Goal: Task Accomplishment & Management: Use online tool/utility

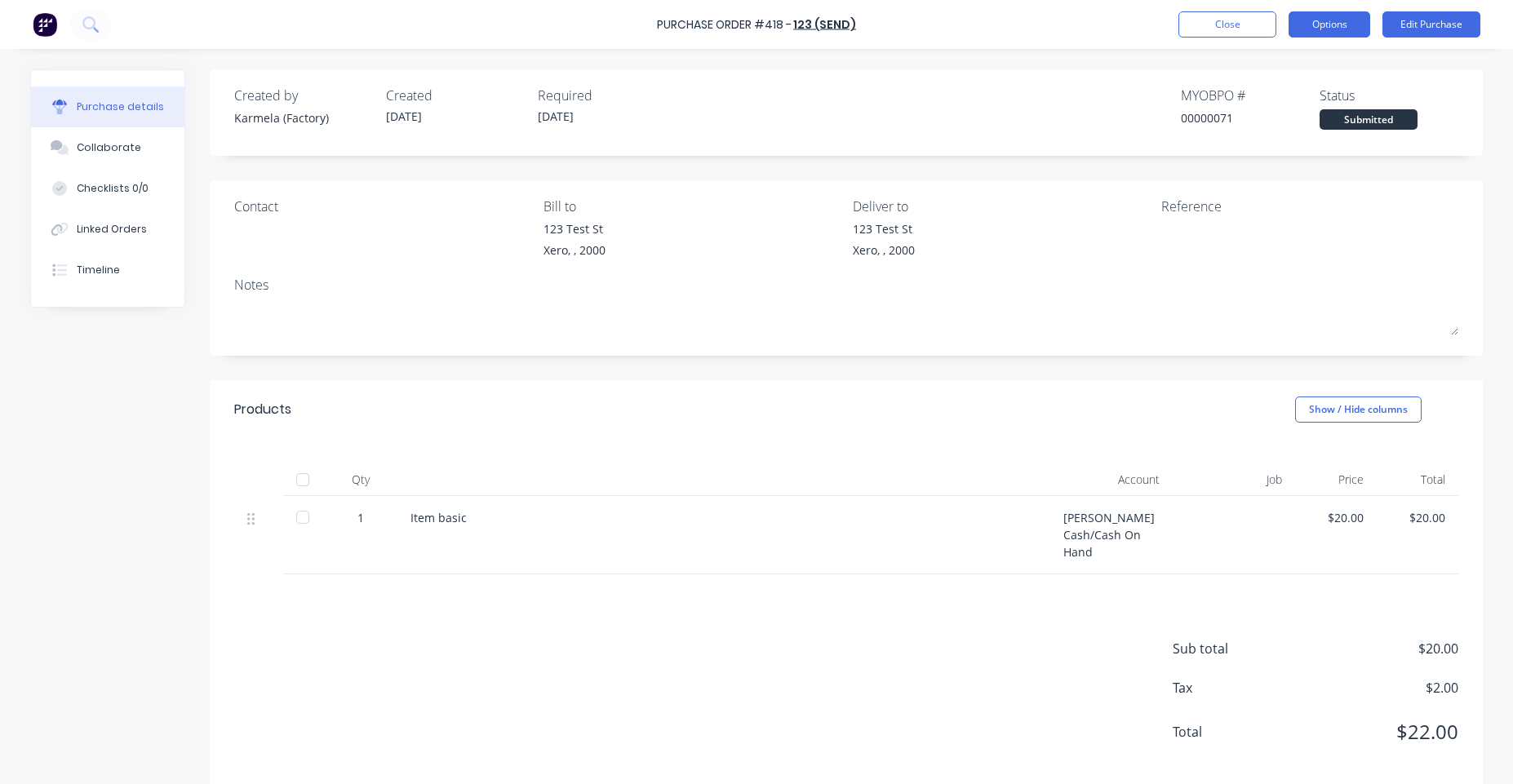
click at [1328, 15] on button "Options" at bounding box center [1329, 25] width 81 height 26
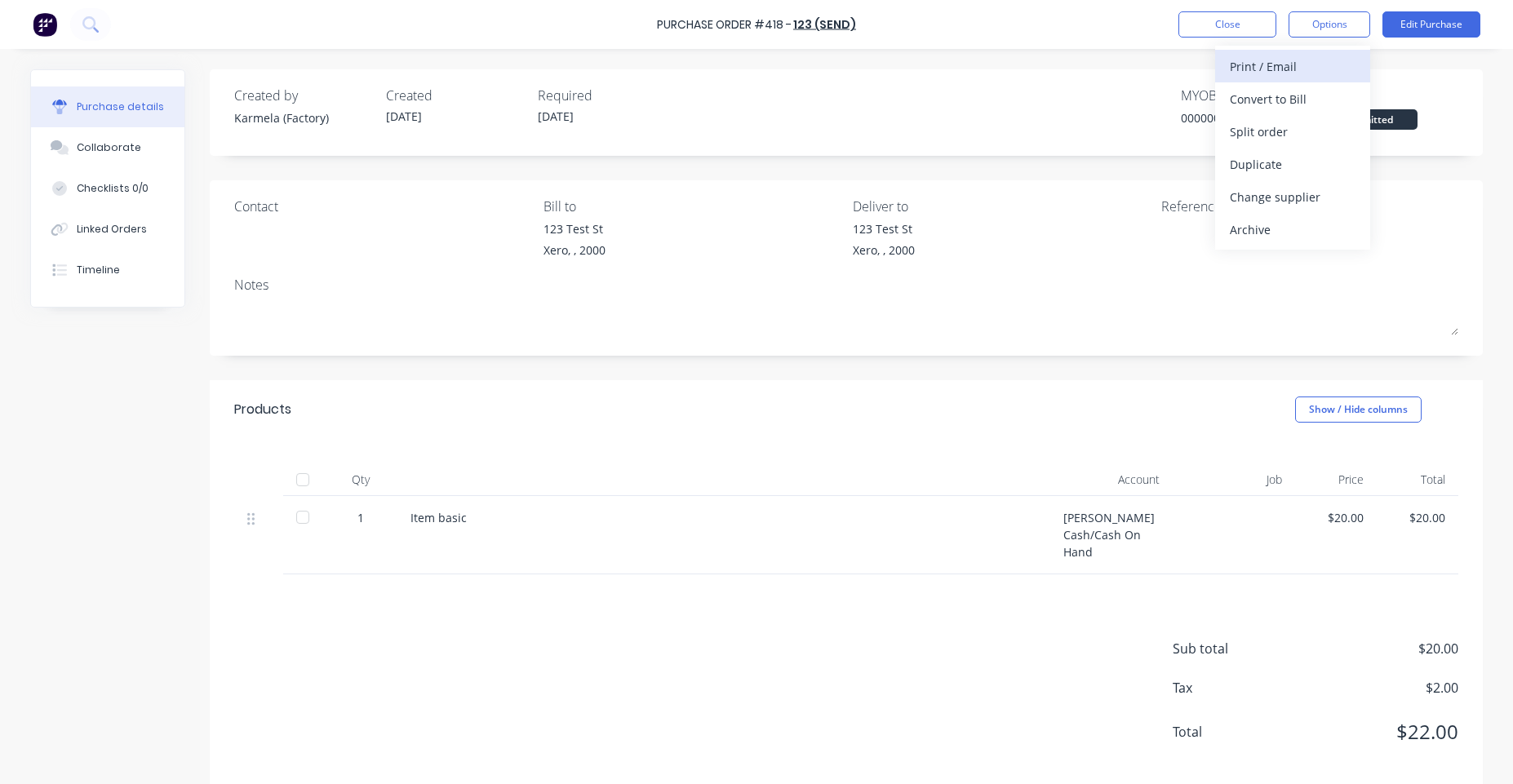
click at [1316, 62] on div "Print / Email" at bounding box center [1292, 66] width 126 height 24
click at [1258, 108] on div "With pricing" at bounding box center [1292, 98] width 126 height 24
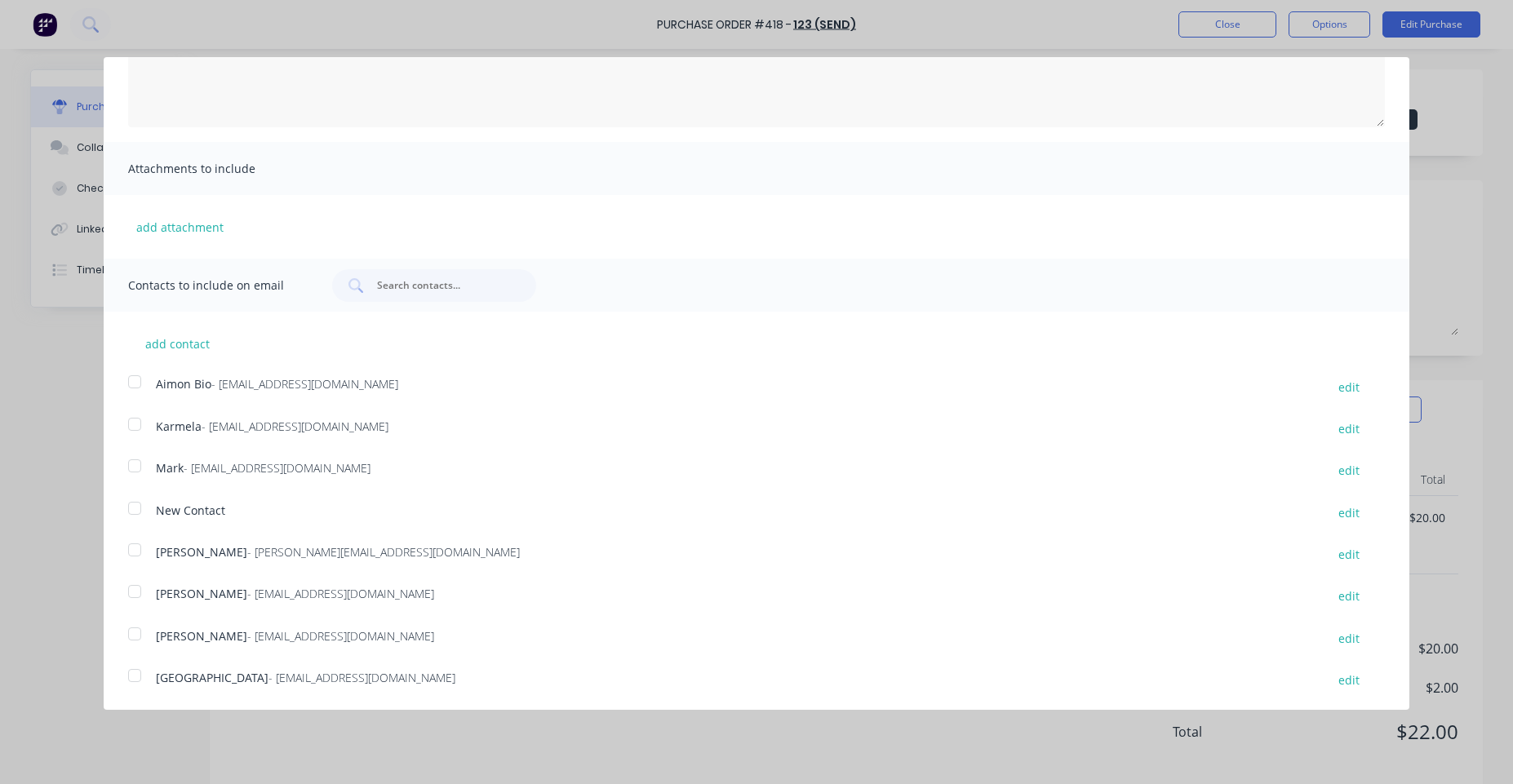
scroll to position [214, 0]
click at [166, 339] on button "add contact" at bounding box center [178, 343] width 98 height 25
select select "AU"
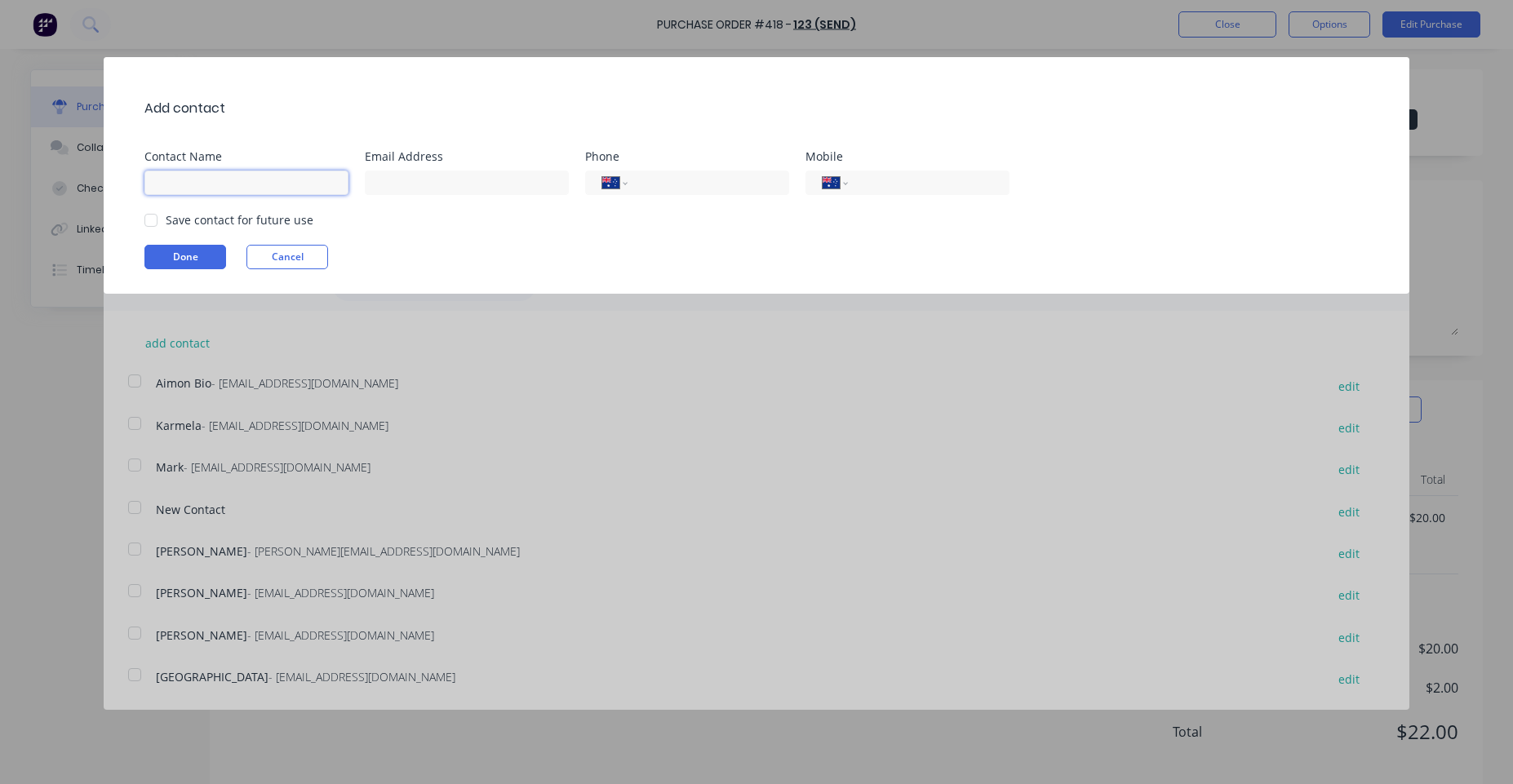
click at [260, 191] on input at bounding box center [247, 182] width 204 height 25
click at [390, 417] on div "Add contact Contact Name Email Address Phone International [GEOGRAPHIC_DATA] [G…" at bounding box center [756, 392] width 1513 height 784
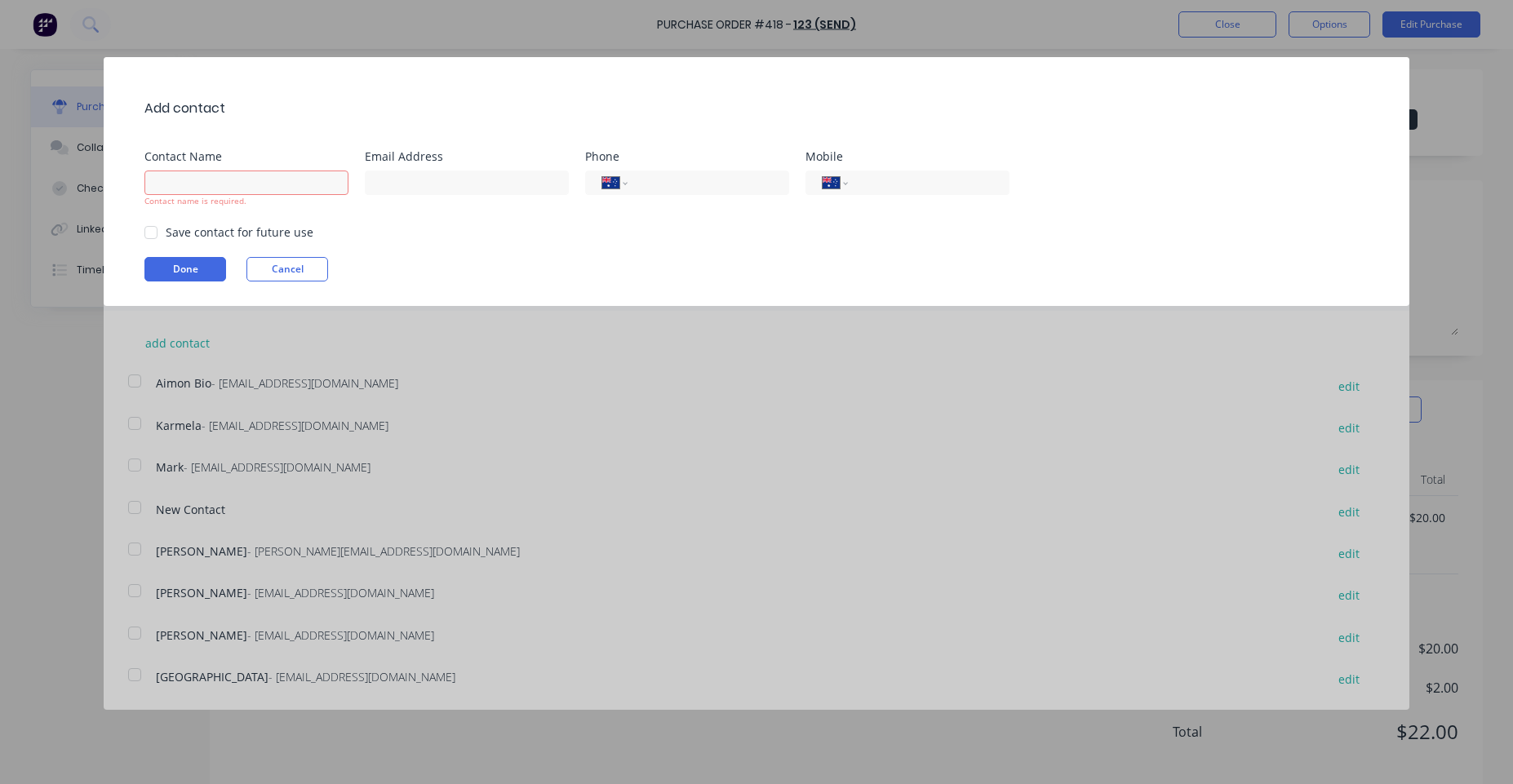
click at [289, 274] on button "Cancel" at bounding box center [287, 269] width 81 height 25
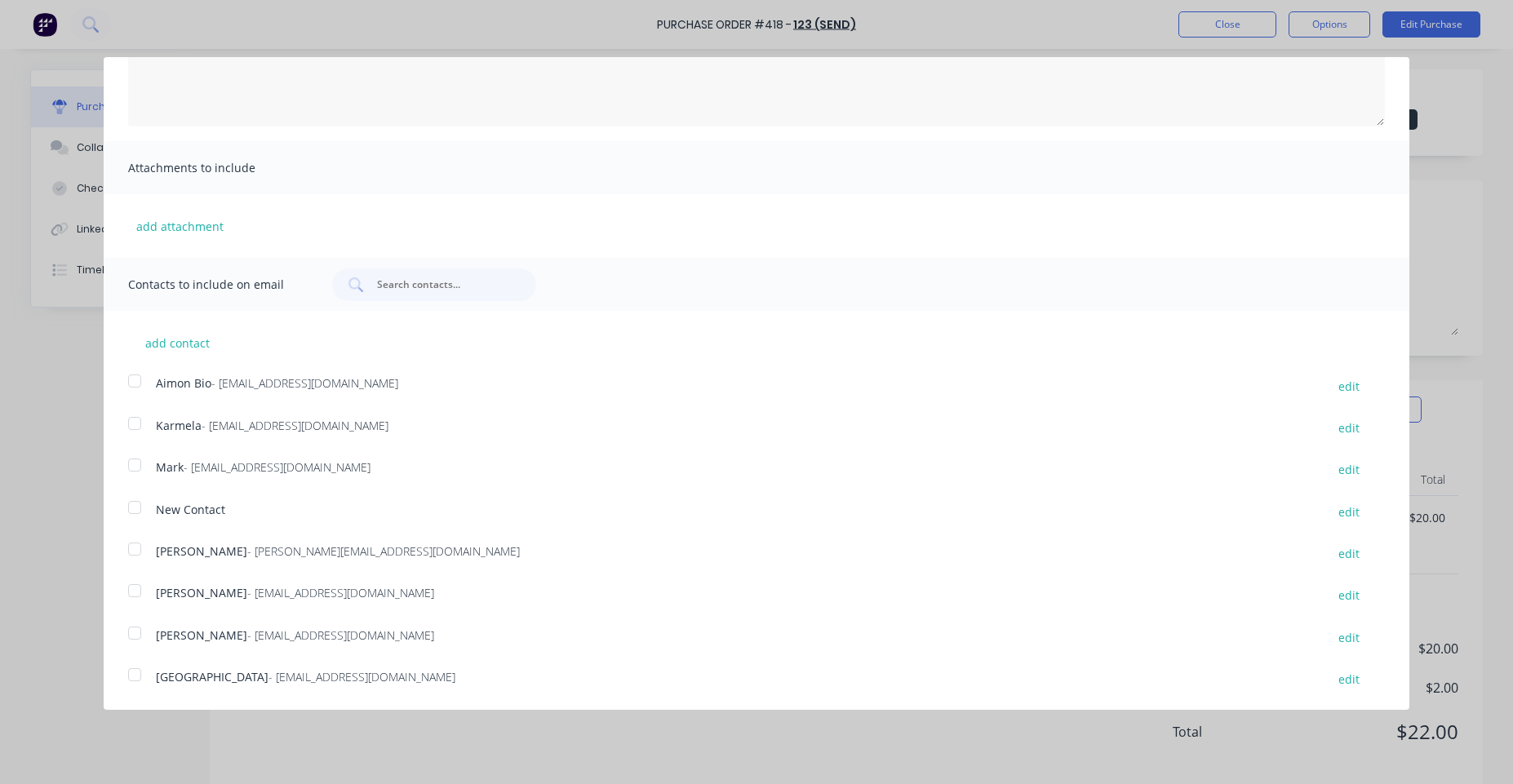
click at [140, 384] on div at bounding box center [134, 381] width 33 height 33
drag, startPoint x: 137, startPoint y: 621, endPoint x: 133, endPoint y: 586, distance: 35.2
click at [137, 614] on div "add contact Aimon Bio - [EMAIL_ADDRESS][DOMAIN_NAME] edit Karmela - [EMAIL_ADDR…" at bounding box center [756, 500] width 1305 height 379
click at [133, 585] on div at bounding box center [134, 590] width 33 height 33
click at [138, 633] on div at bounding box center [134, 633] width 33 height 33
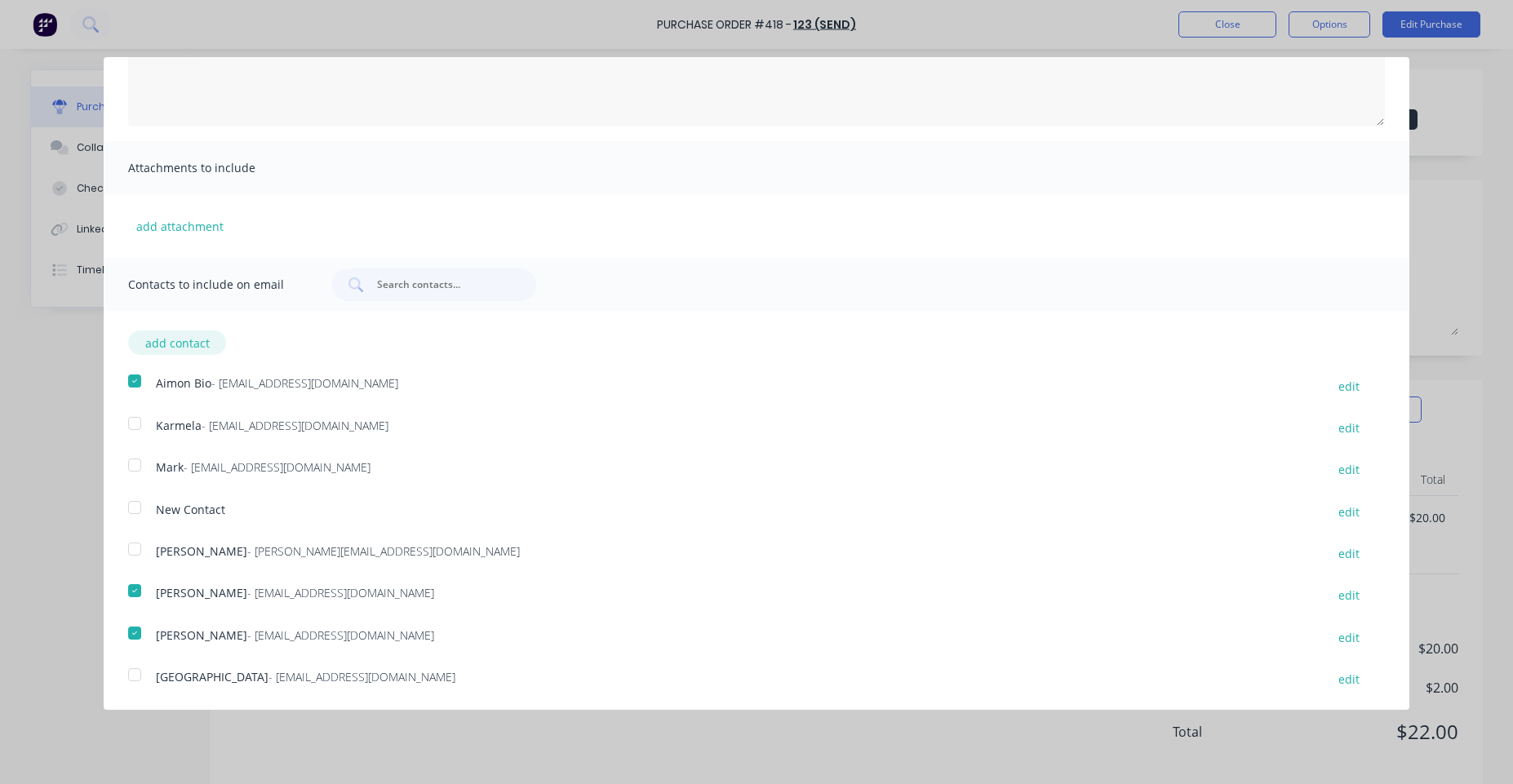
click at [191, 348] on button "add contact" at bounding box center [178, 343] width 98 height 25
select select "AU"
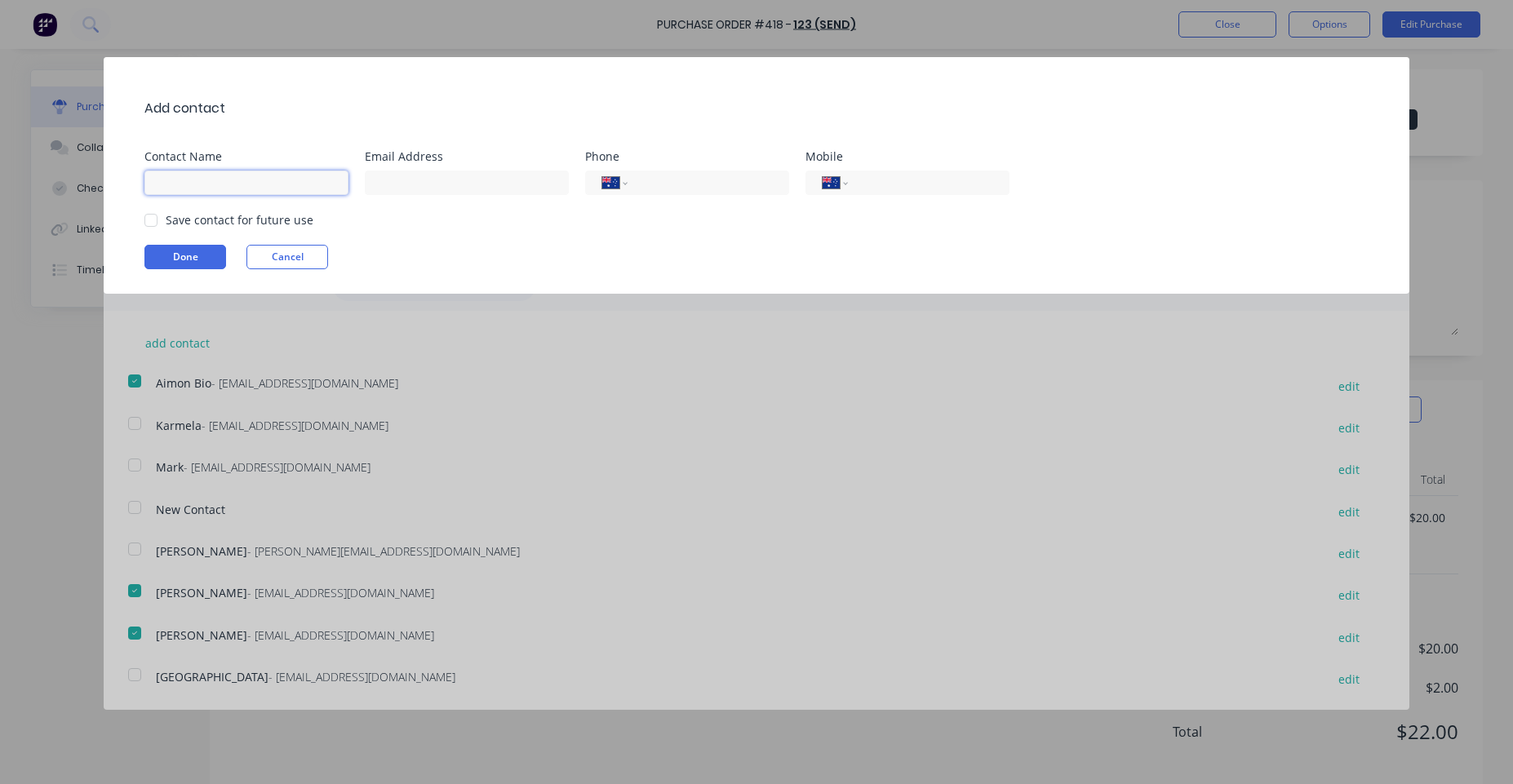
click at [224, 180] on input at bounding box center [247, 182] width 204 height 25
type input "[PERSON_NAME]"
type input "[PERSON_NAME][EMAIL_ADDRESS][DOMAIN_NAME]"
click at [182, 260] on button "Done" at bounding box center [185, 257] width 81 height 25
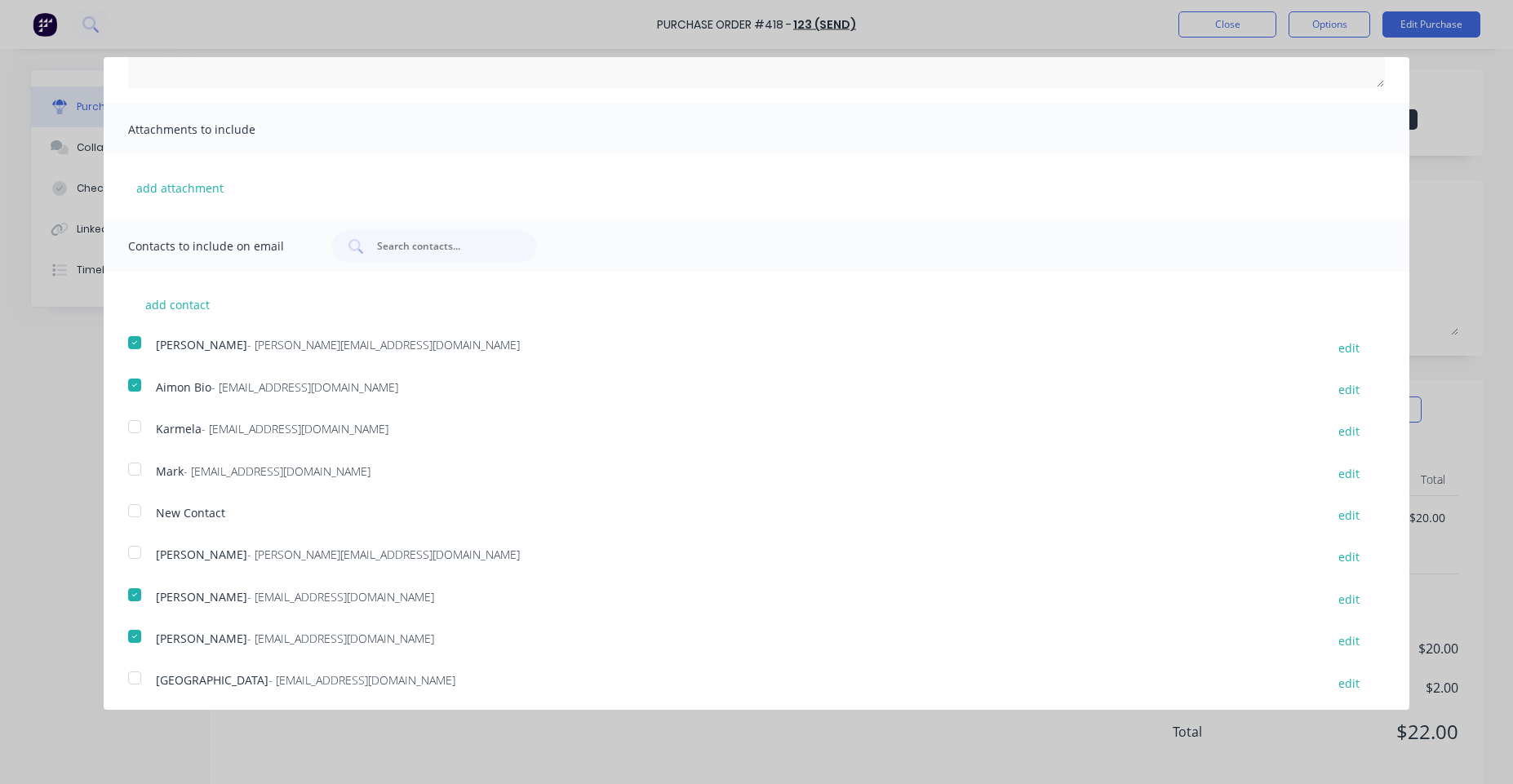
scroll to position [256, 0]
drag, startPoint x: 140, startPoint y: 542, endPoint x: 134, endPoint y: 499, distance: 43.4
click at [135, 542] on div at bounding box center [134, 549] width 33 height 33
click at [134, 495] on div at bounding box center [134, 507] width 33 height 33
click at [136, 665] on div at bounding box center [134, 674] width 33 height 33
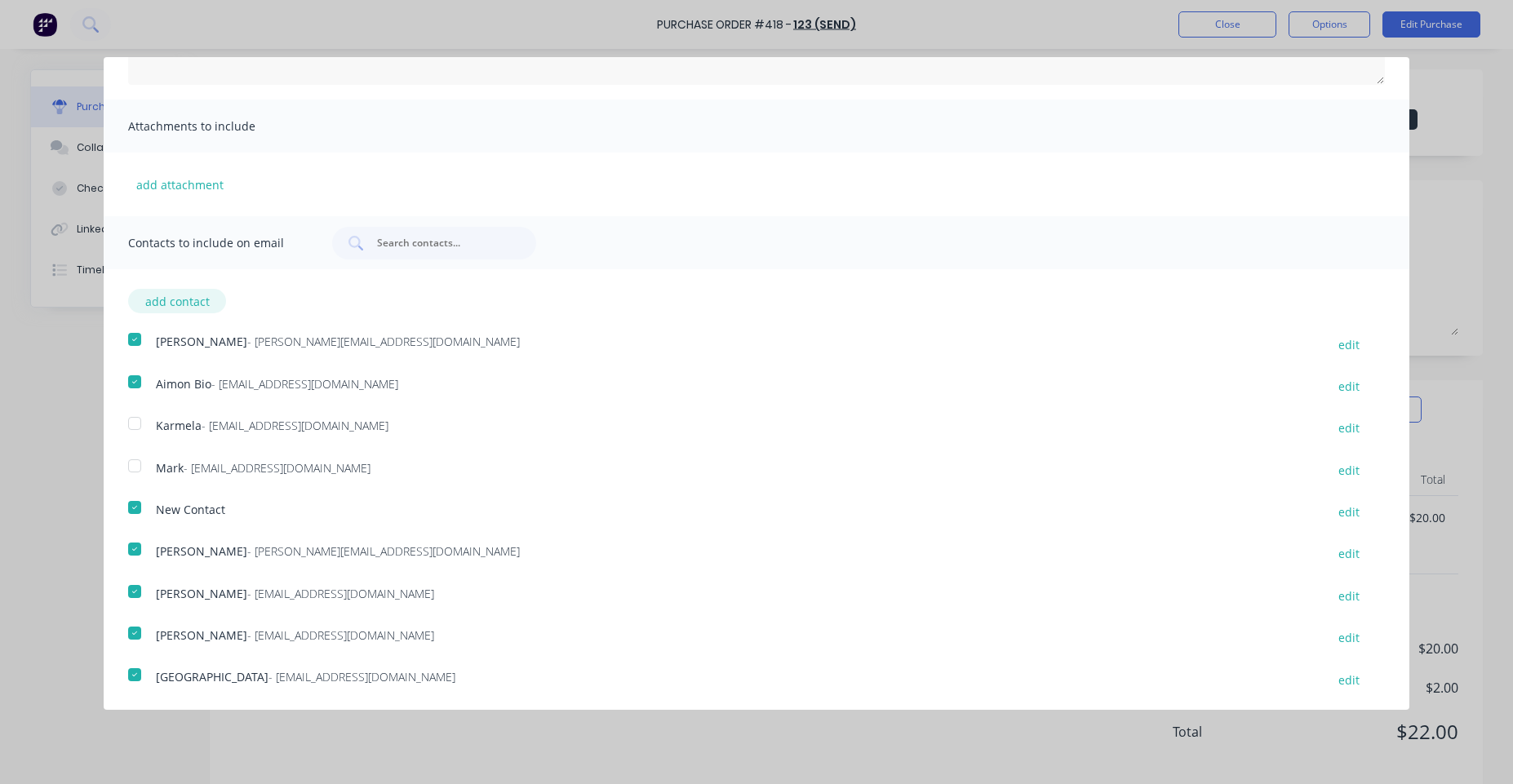
click at [181, 300] on button "add contact" at bounding box center [178, 301] width 98 height 25
select select "AU"
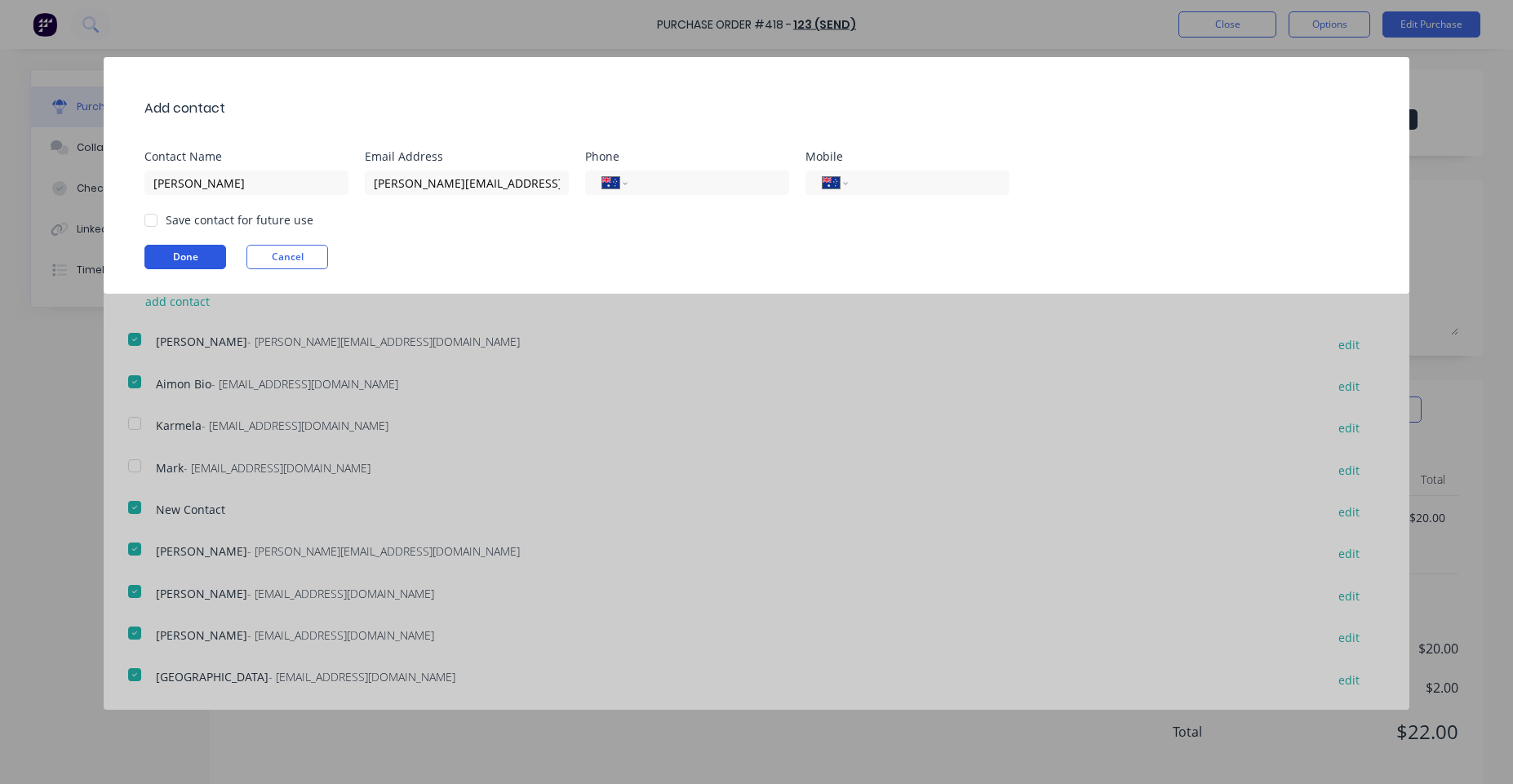
click at [210, 254] on button "Done" at bounding box center [185, 257] width 81 height 25
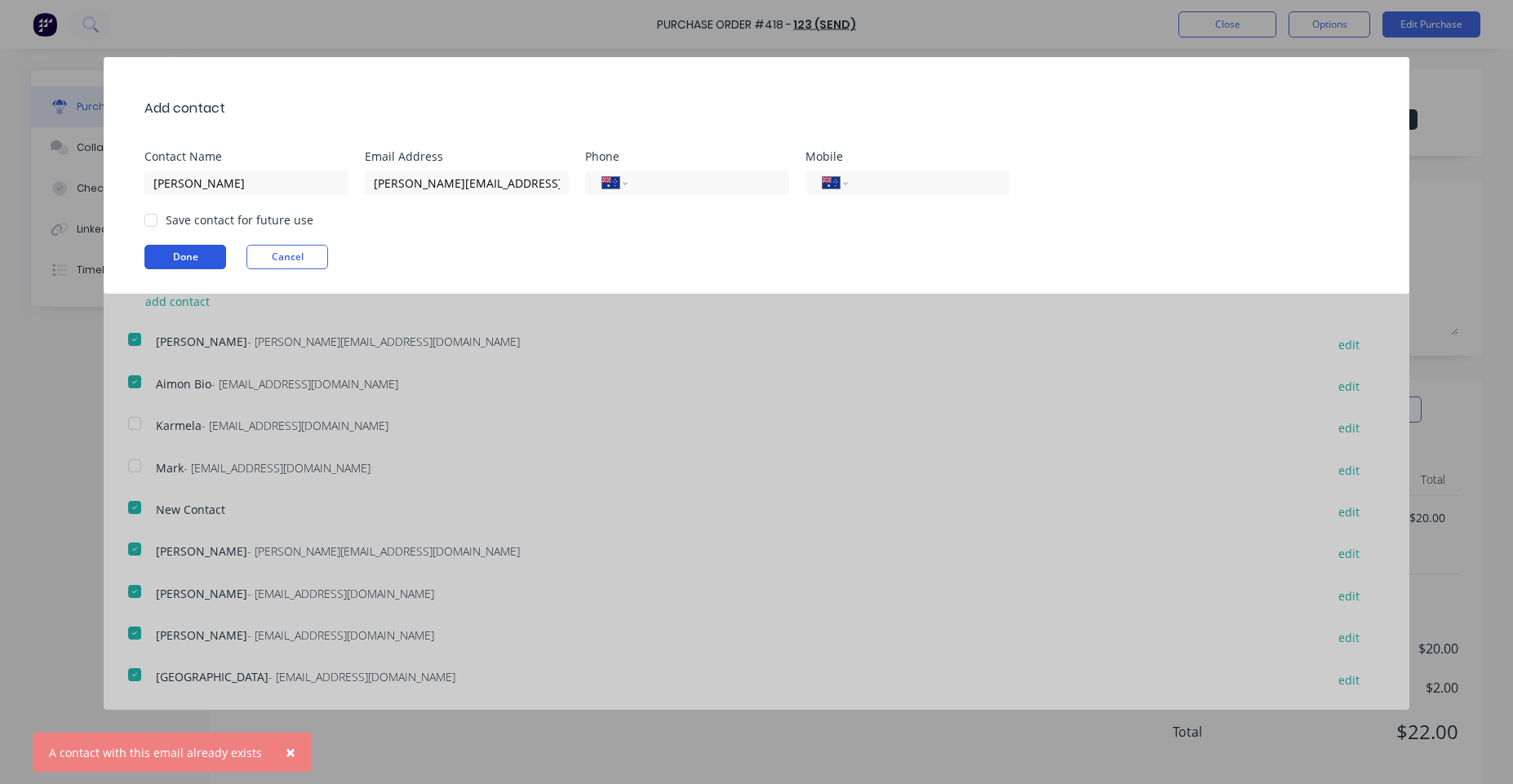
click at [210, 254] on button "Done" at bounding box center [185, 257] width 81 height 25
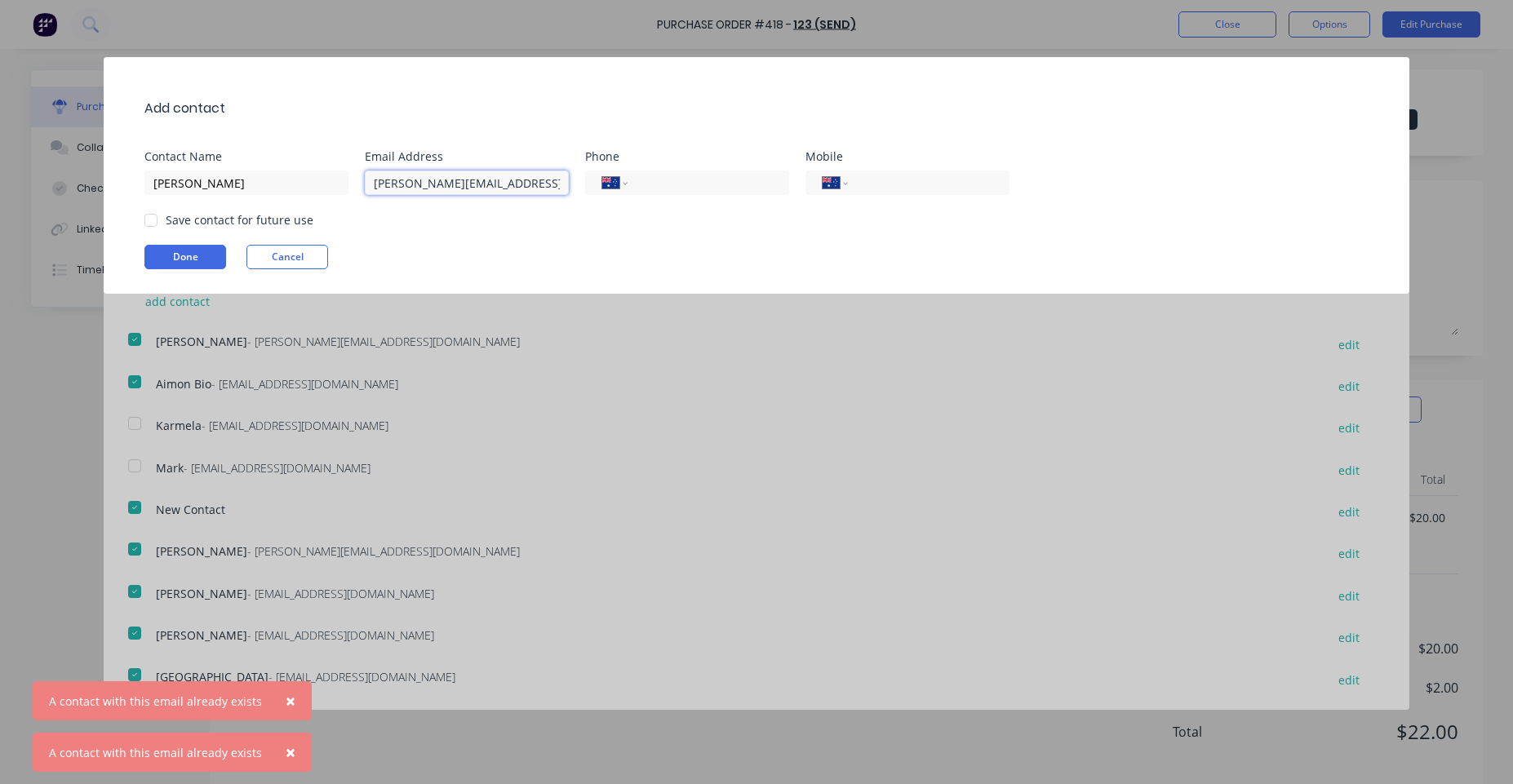
click at [408, 184] on input "[PERSON_NAME][EMAIL_ADDRESS][DOMAIN_NAME]" at bounding box center [467, 182] width 204 height 25
type input "[EMAIL_ADDRESS][DOMAIN_NAME]"
click at [178, 260] on button "Done" at bounding box center [185, 257] width 81 height 25
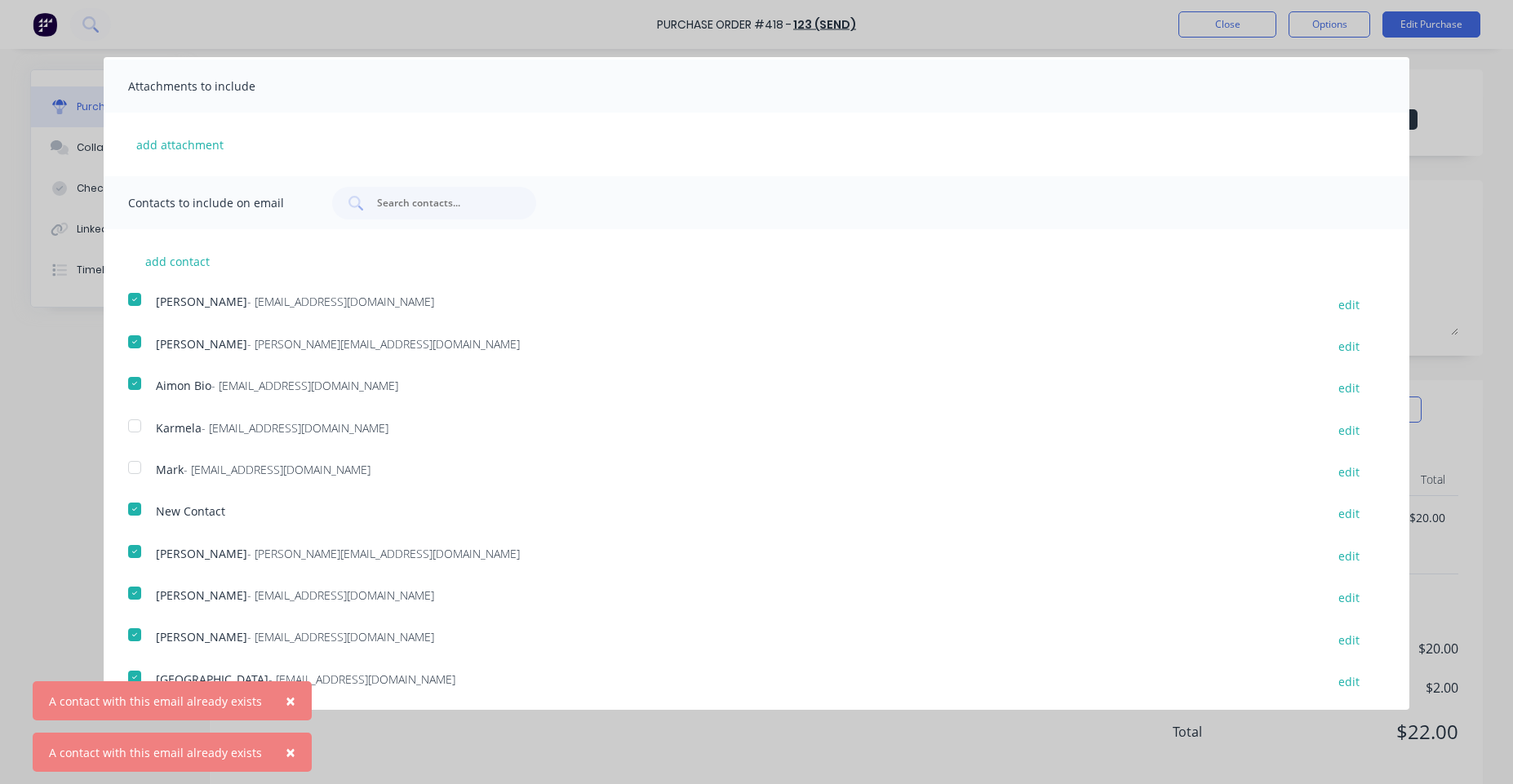
scroll to position [298, 0]
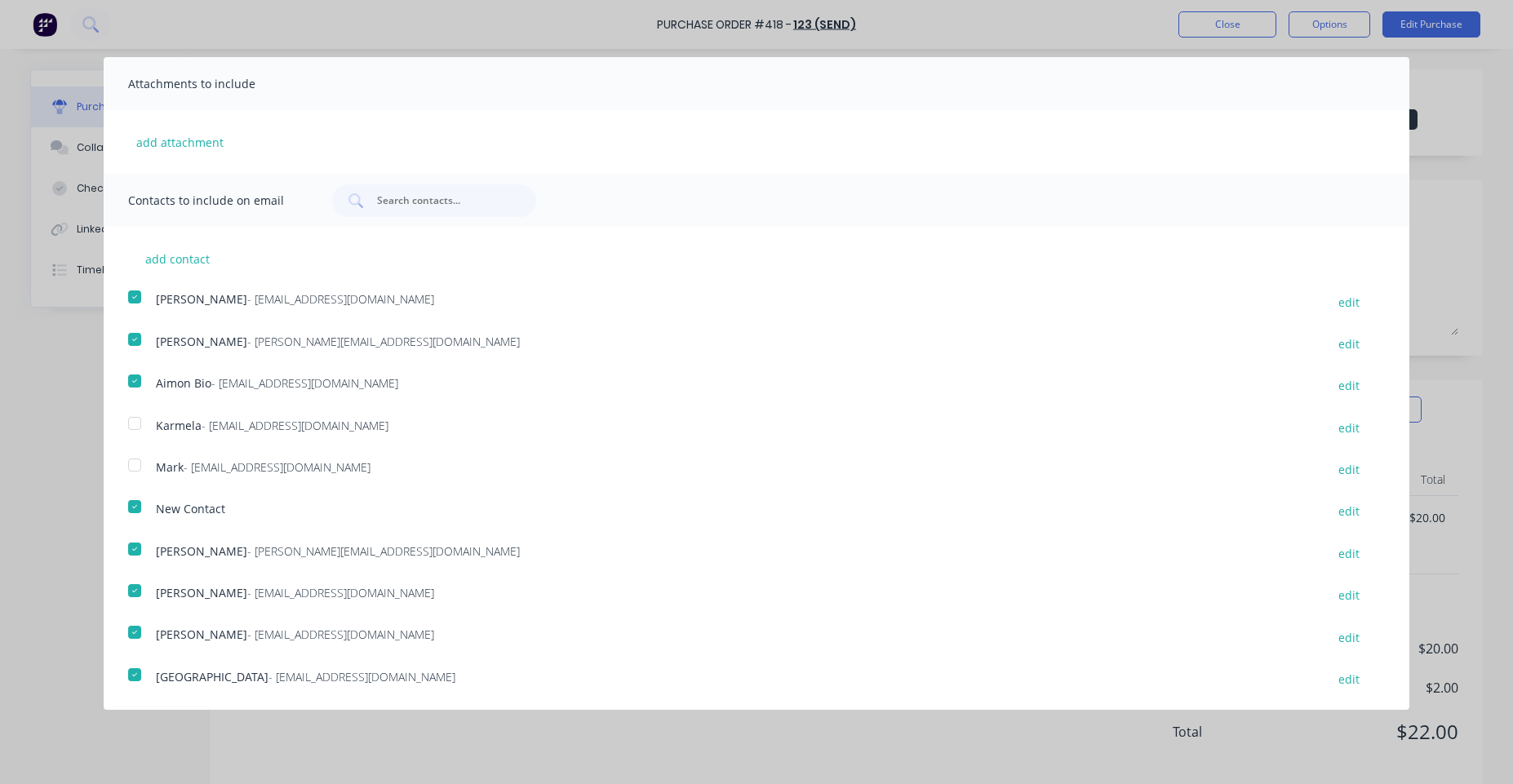
click at [132, 626] on div at bounding box center [134, 632] width 33 height 33
click at [142, 586] on div at bounding box center [134, 590] width 33 height 33
click at [152, 264] on button "add contact" at bounding box center [178, 259] width 98 height 25
select select "AU"
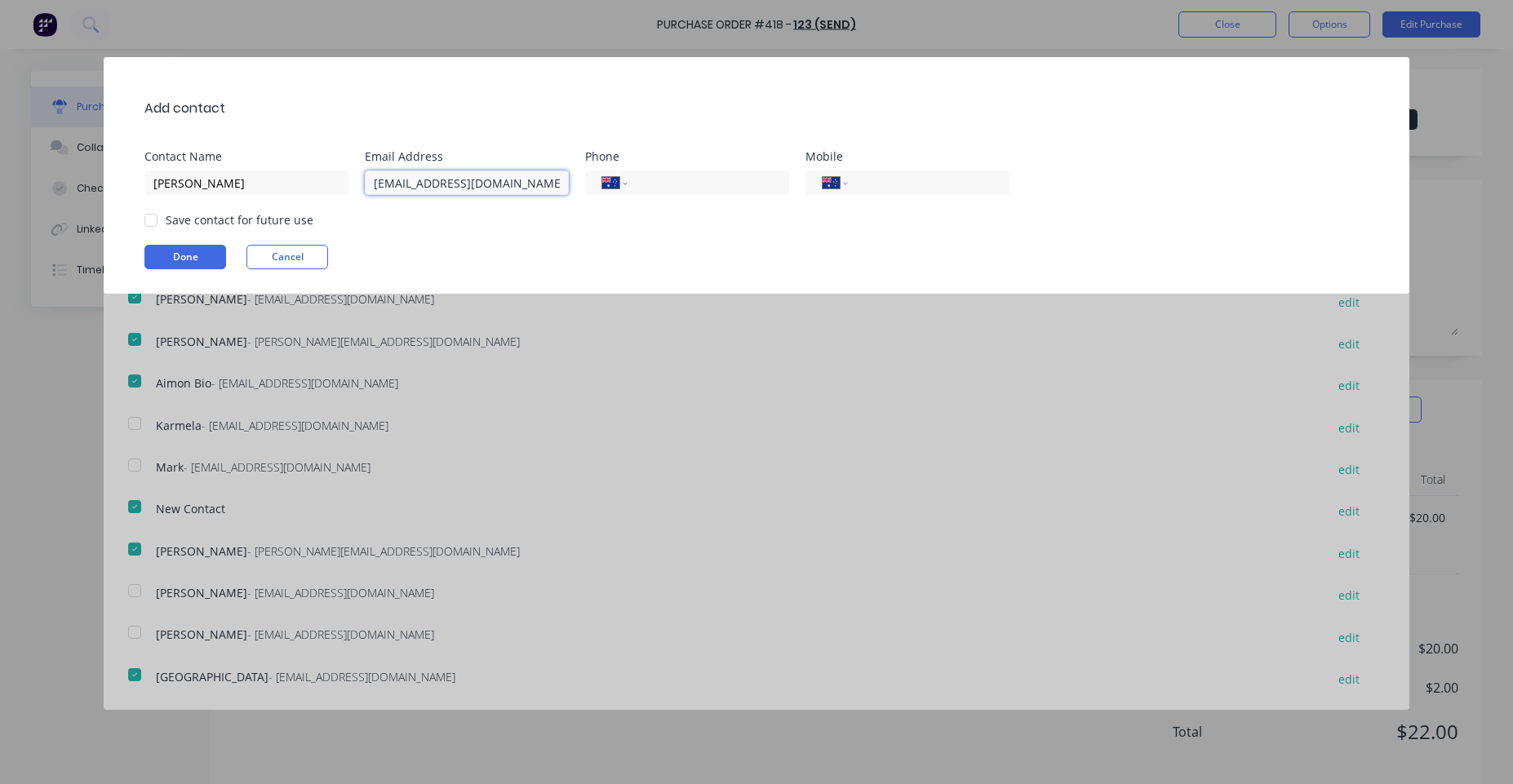
click at [428, 182] on input "[EMAIL_ADDRESS][DOMAIN_NAME]" at bounding box center [467, 182] width 204 height 25
type input "[EMAIL_ADDRESS][DOMAIN_NAME]"
click at [212, 263] on button "Done" at bounding box center [185, 257] width 81 height 25
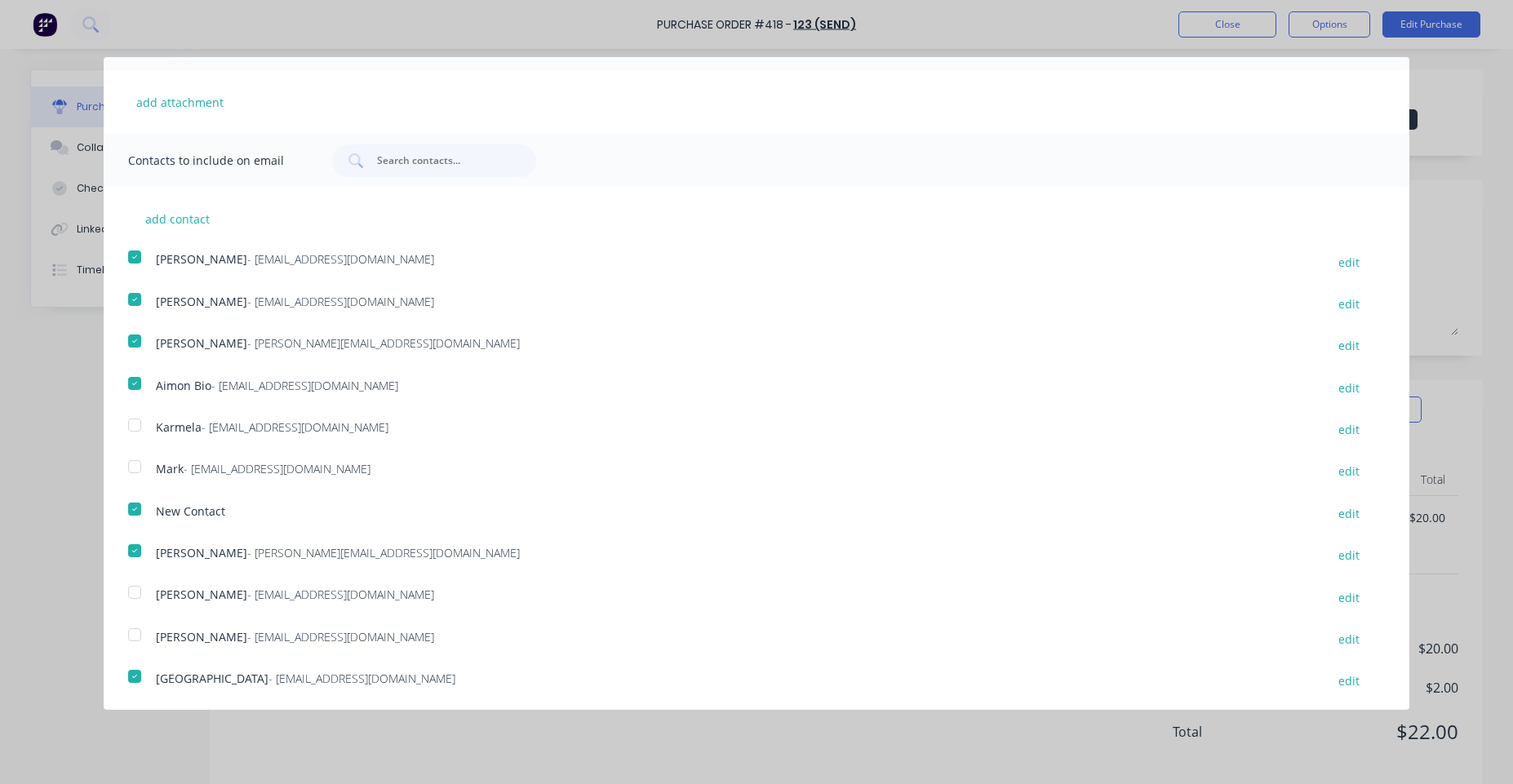
scroll to position [340, 0]
click at [133, 257] on div at bounding box center [134, 255] width 33 height 33
click at [133, 295] on div at bounding box center [134, 298] width 33 height 33
click at [189, 222] on button "add contact" at bounding box center [178, 217] width 98 height 25
select select "AU"
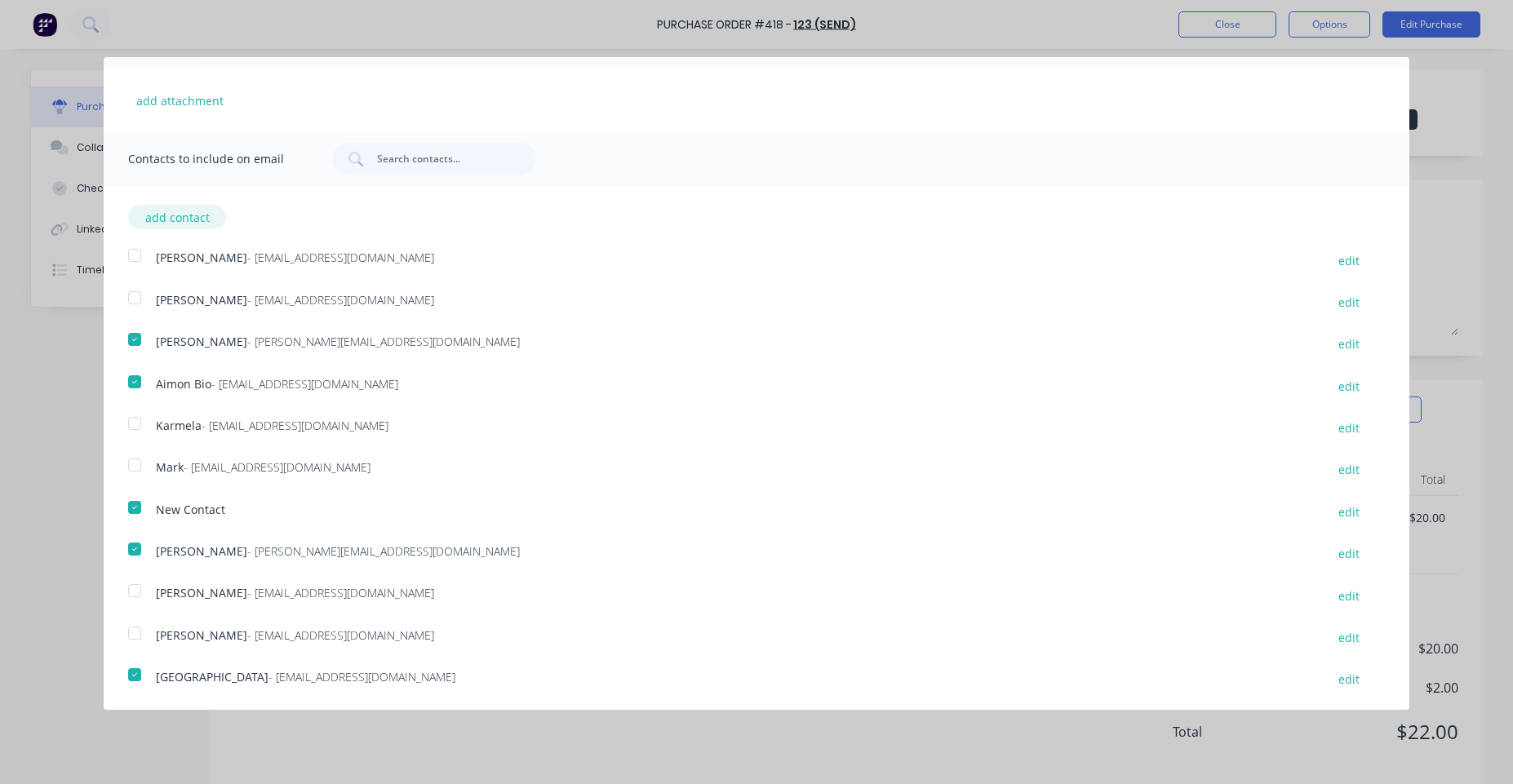
select select "AU"
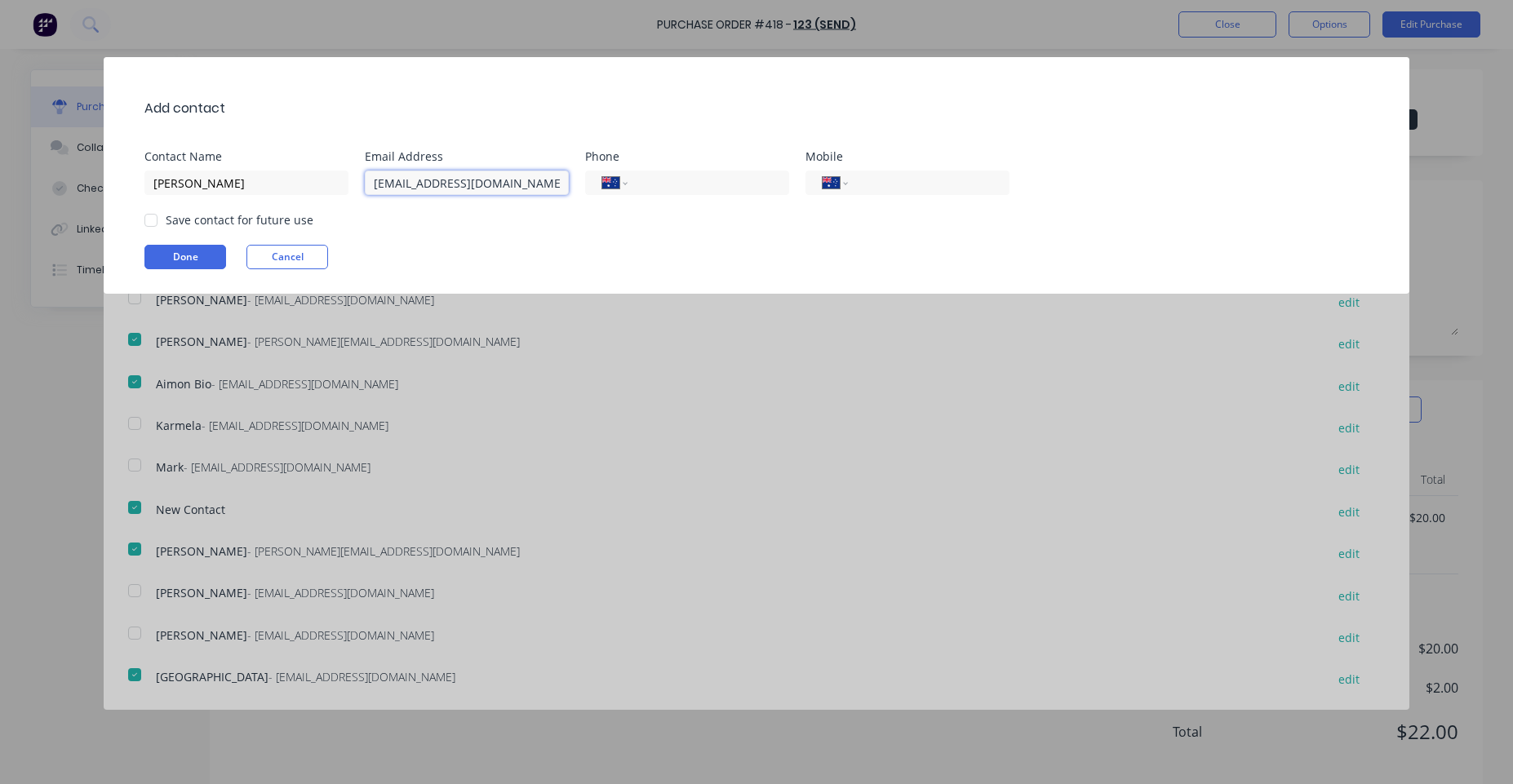
click at [442, 179] on input "[EMAIL_ADDRESS][DOMAIN_NAME]" at bounding box center [467, 182] width 204 height 25
type input "[EMAIL_ADDRESS][DOMAIN_NAME]"
click at [178, 248] on button "Done" at bounding box center [185, 257] width 81 height 25
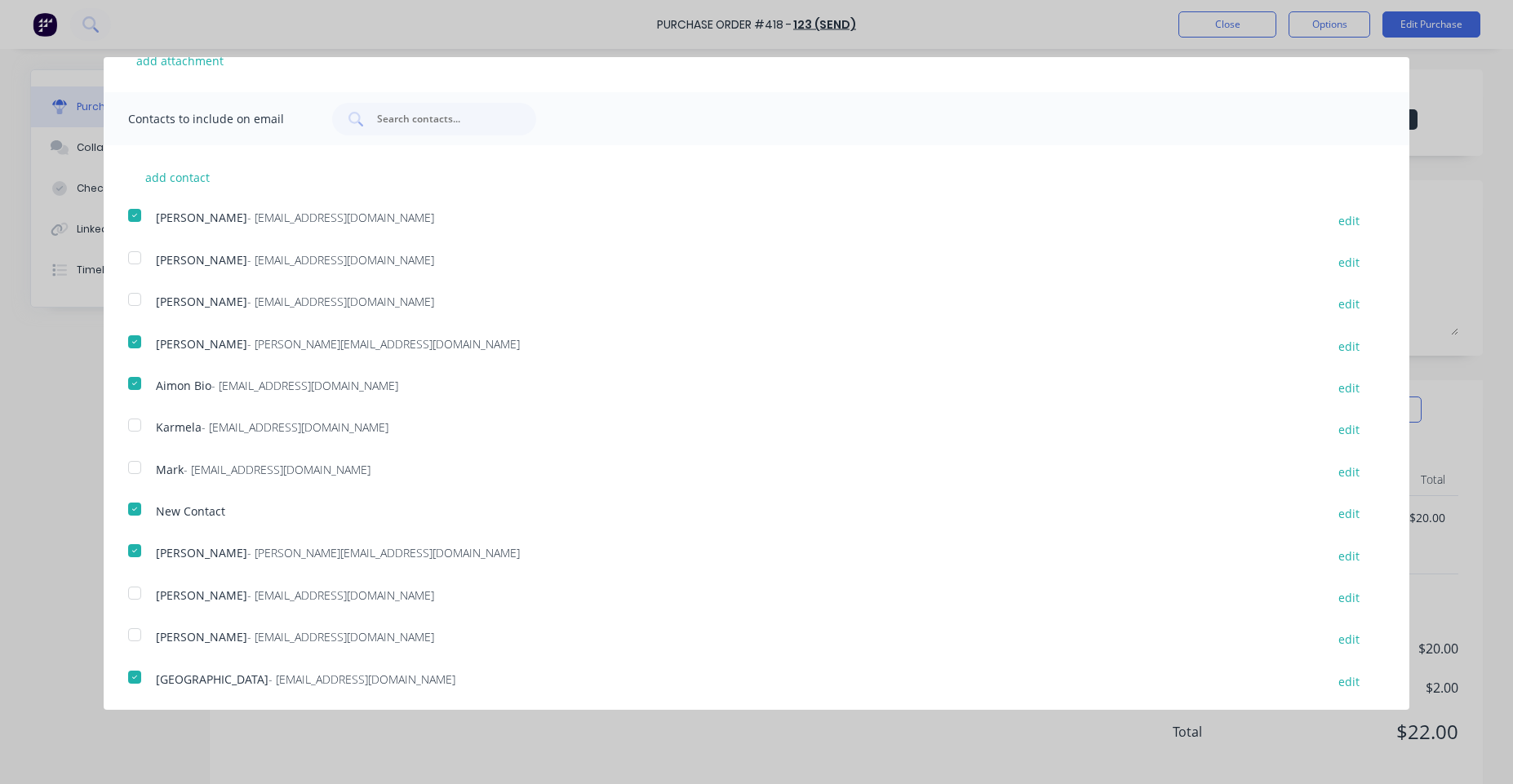
scroll to position [383, 0]
click at [139, 418] on div at bounding box center [134, 422] width 33 height 33
click at [146, 463] on div at bounding box center [134, 465] width 33 height 33
click at [1346, 387] on button "edit" at bounding box center [1349, 384] width 41 height 22
select select "AU"
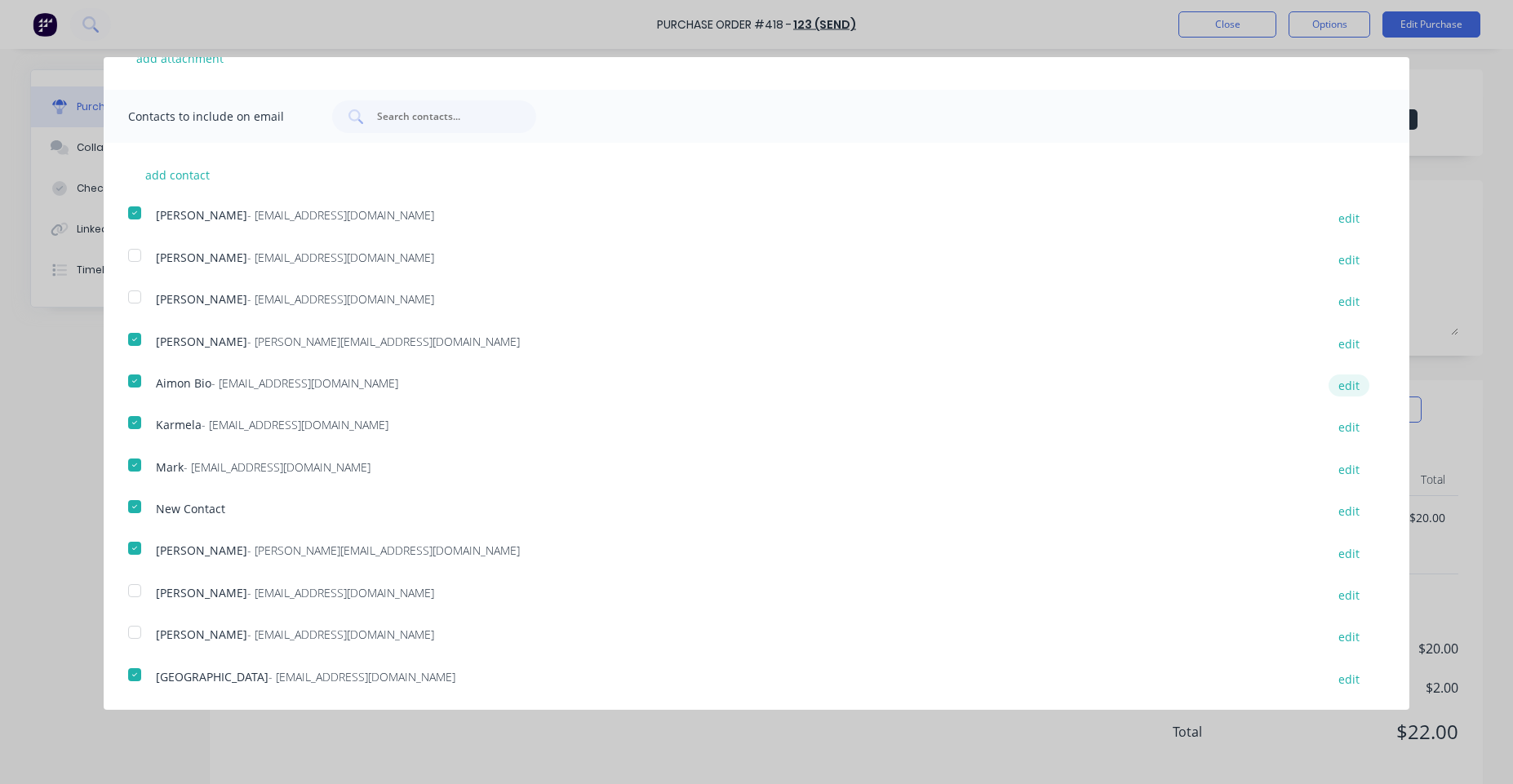
select select "AU"
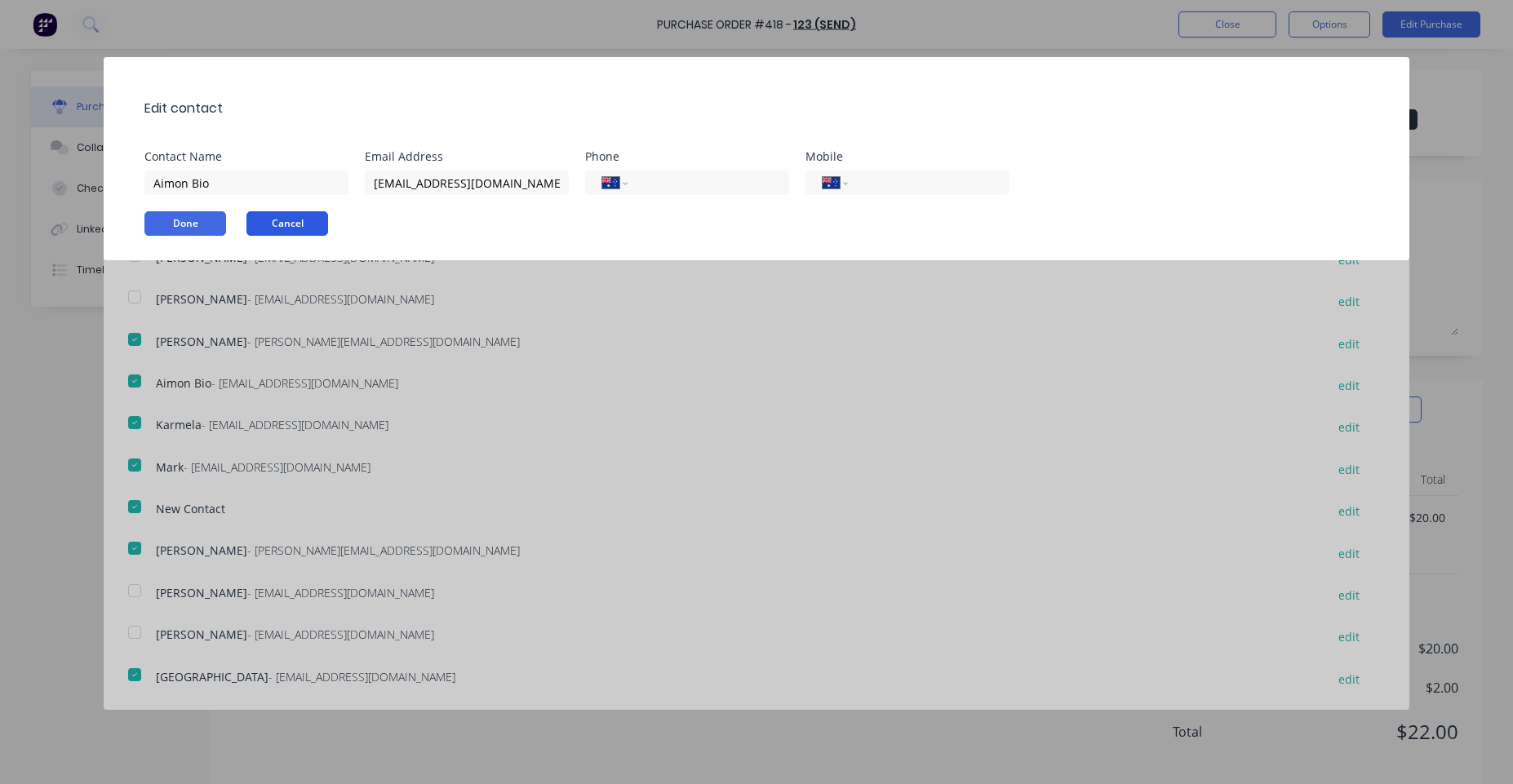
drag, startPoint x: 283, startPoint y: 236, endPoint x: 293, endPoint y: 229, distance: 12.2
click at [283, 235] on div "Edit contact Contact Name Aimon Bio Email Address [EMAIL_ADDRESS][DOMAIN_NAME] …" at bounding box center [756, 158] width 1305 height 203
click at [296, 225] on button "Cancel" at bounding box center [287, 224] width 81 height 25
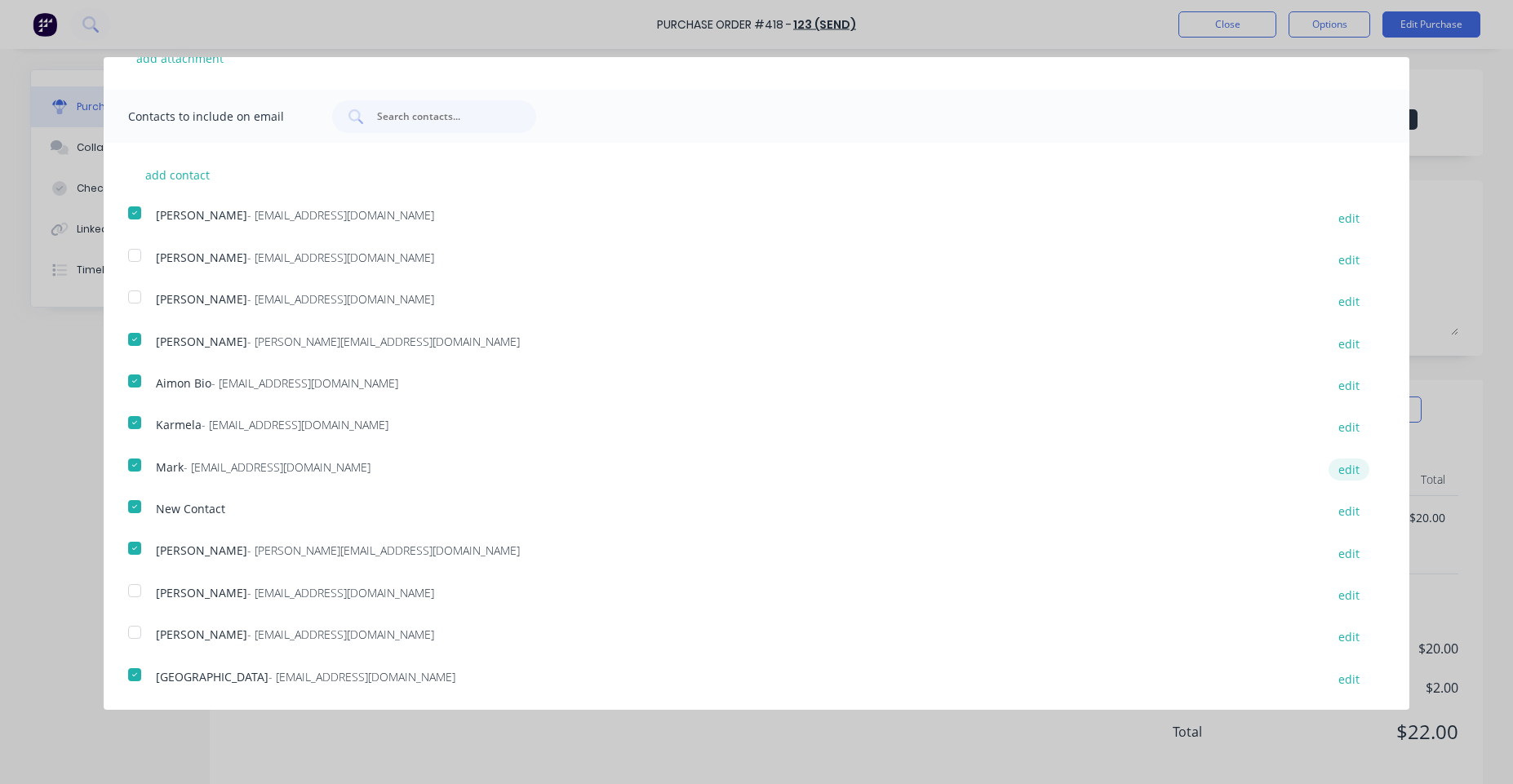
click at [1334, 468] on button "edit" at bounding box center [1349, 469] width 41 height 22
select select "AU"
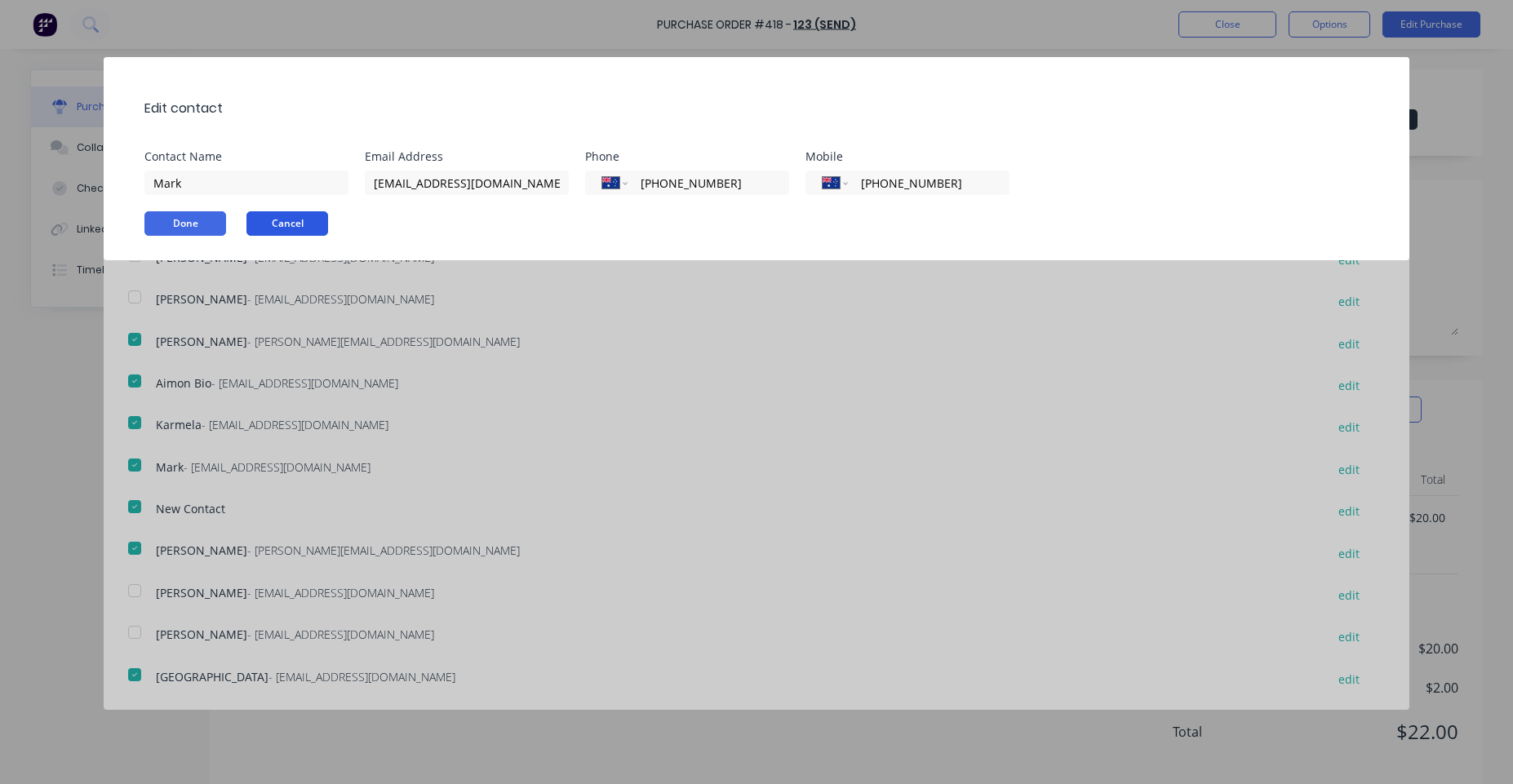
click at [306, 220] on button "Cancel" at bounding box center [287, 224] width 81 height 25
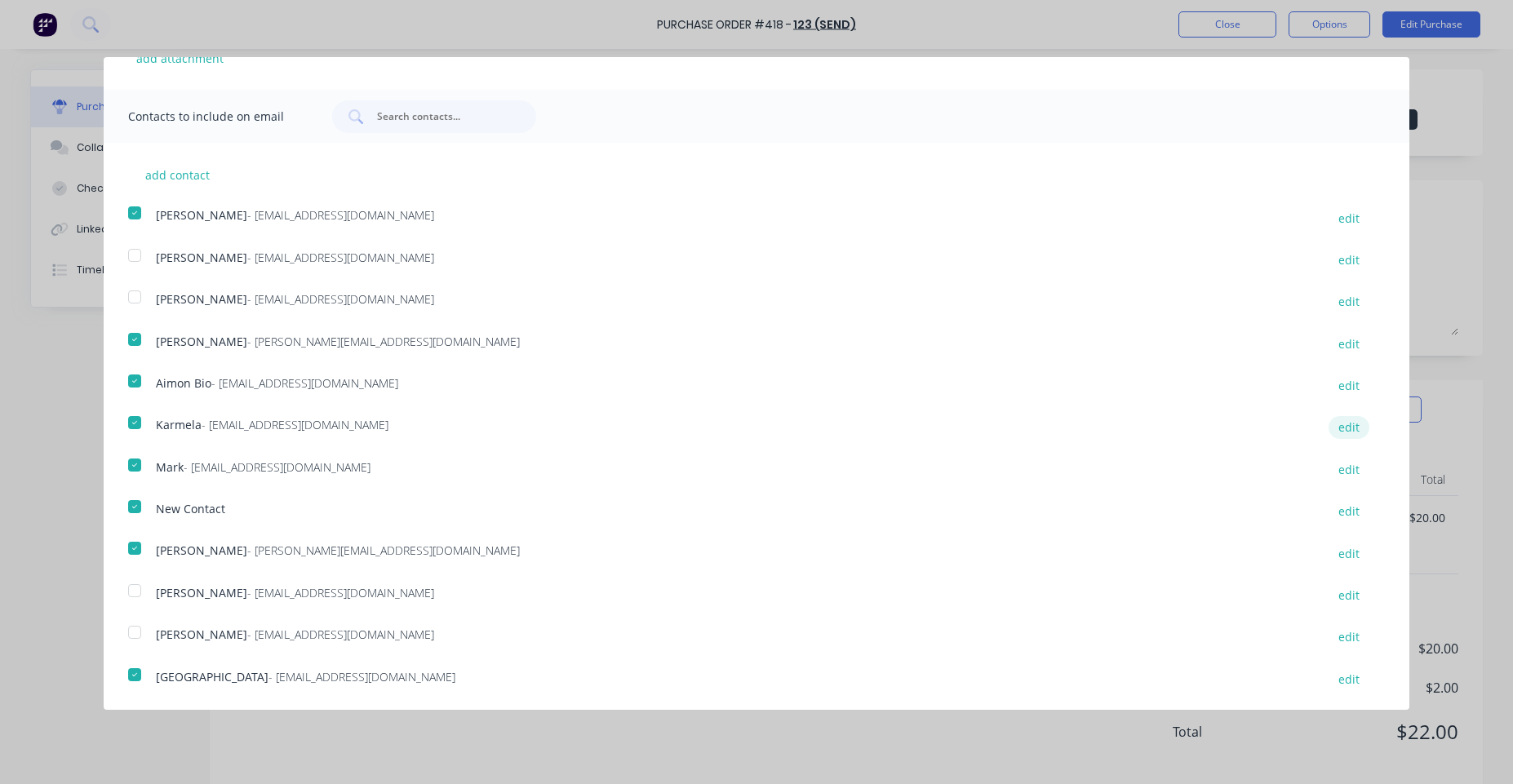
click at [1336, 428] on button "edit" at bounding box center [1349, 426] width 41 height 22
select select "AU"
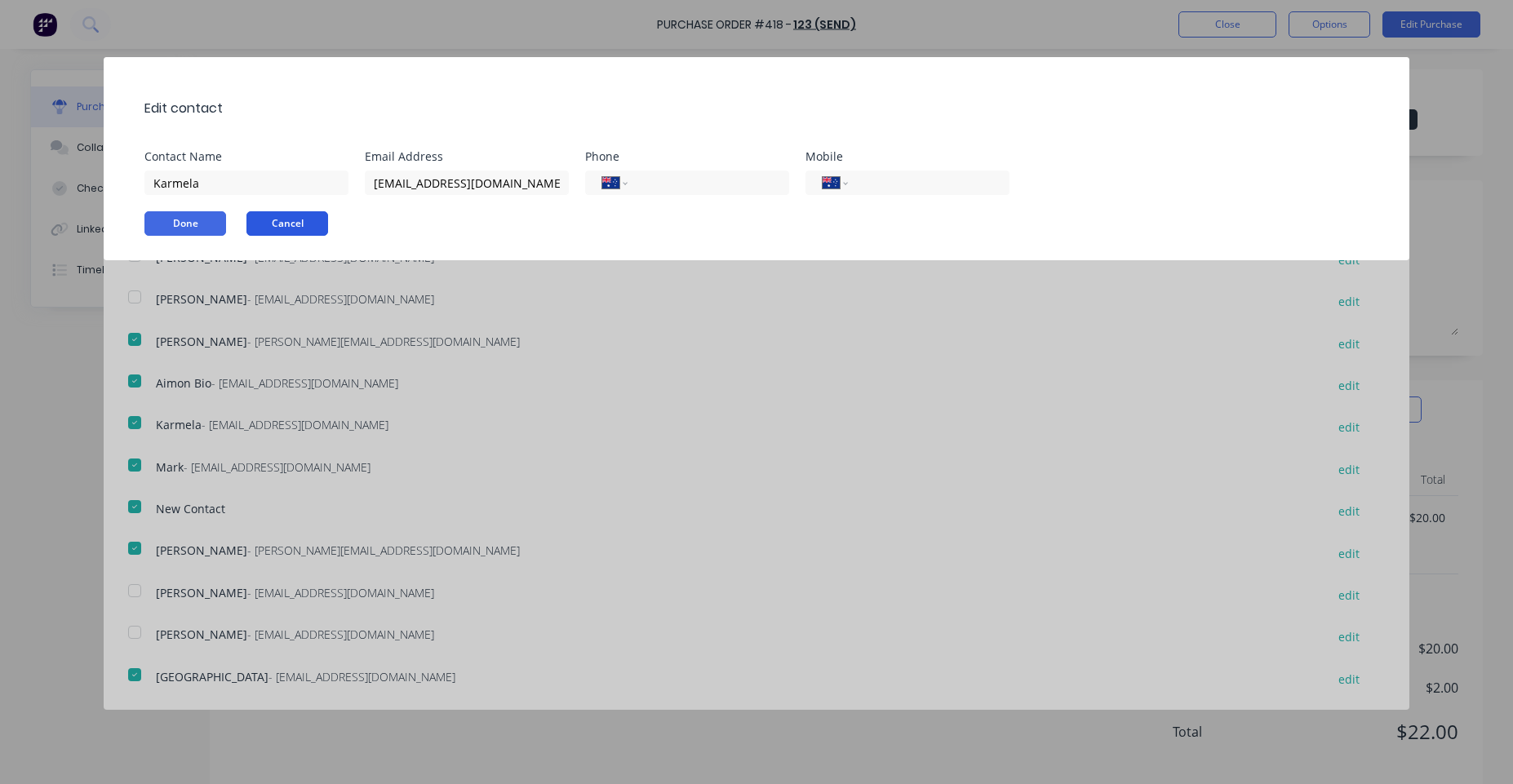
click at [318, 233] on button "Cancel" at bounding box center [287, 224] width 81 height 25
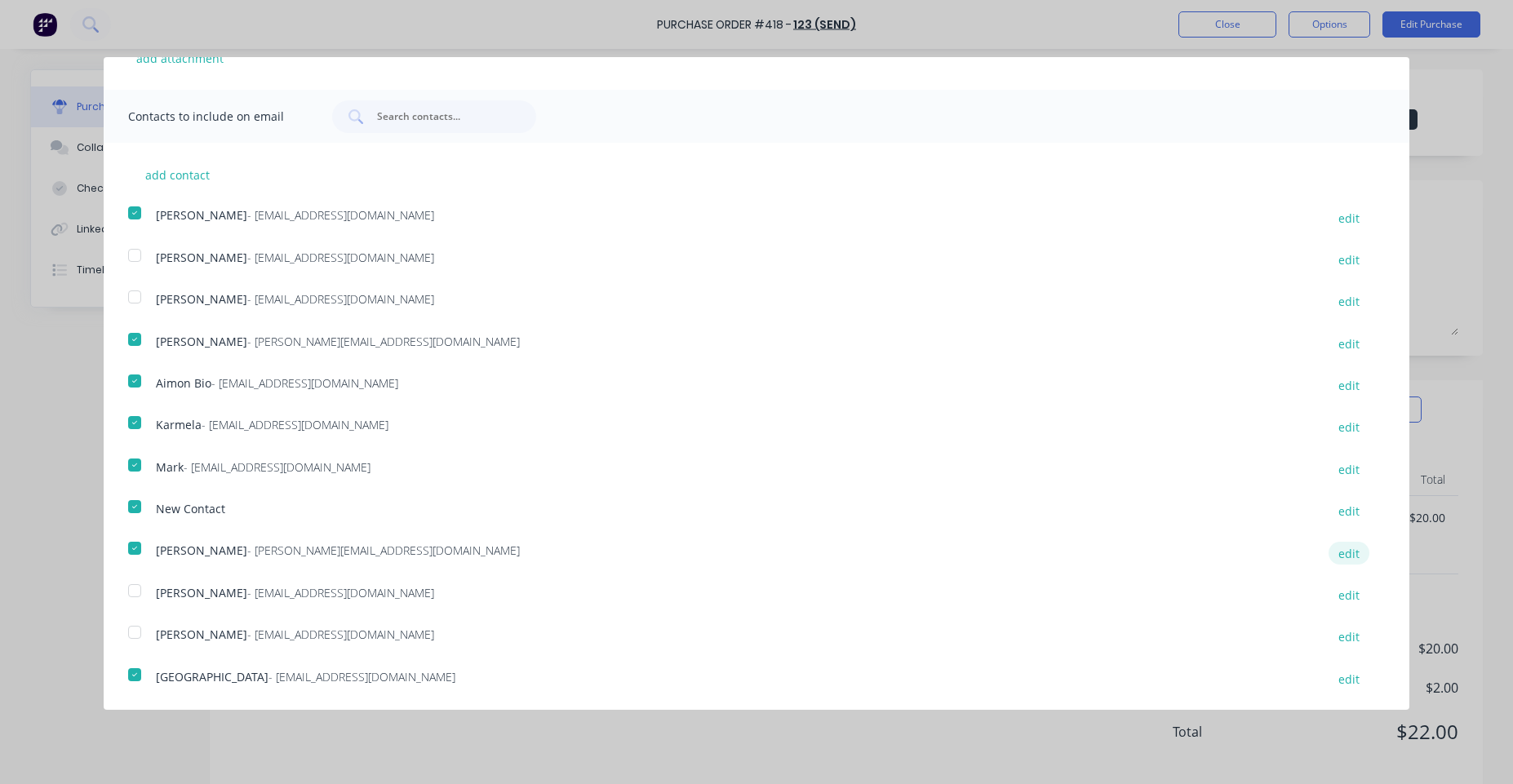
click at [1331, 554] on button "edit" at bounding box center [1349, 552] width 41 height 22
select select "AU"
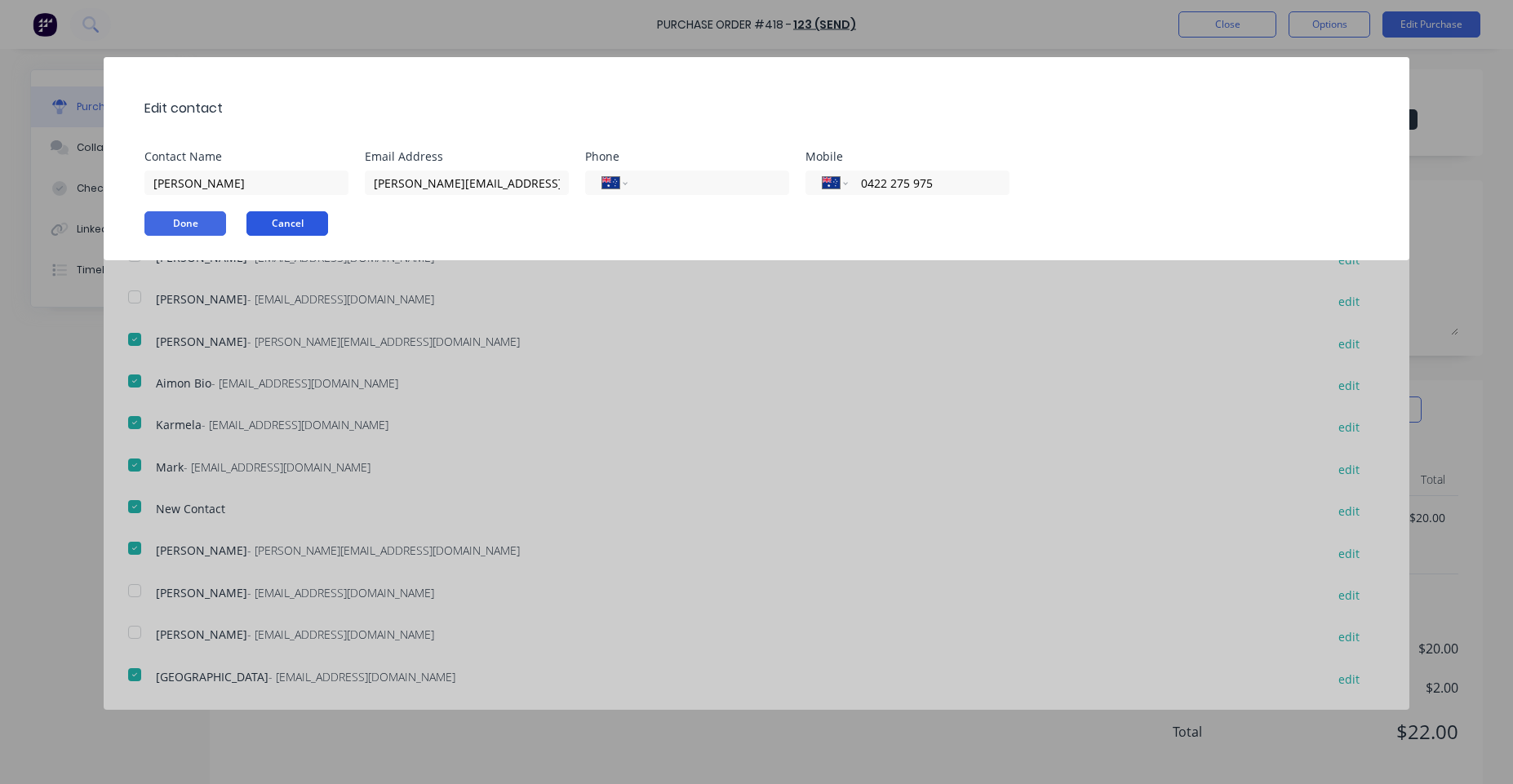
click at [309, 215] on button "Cancel" at bounding box center [287, 224] width 81 height 25
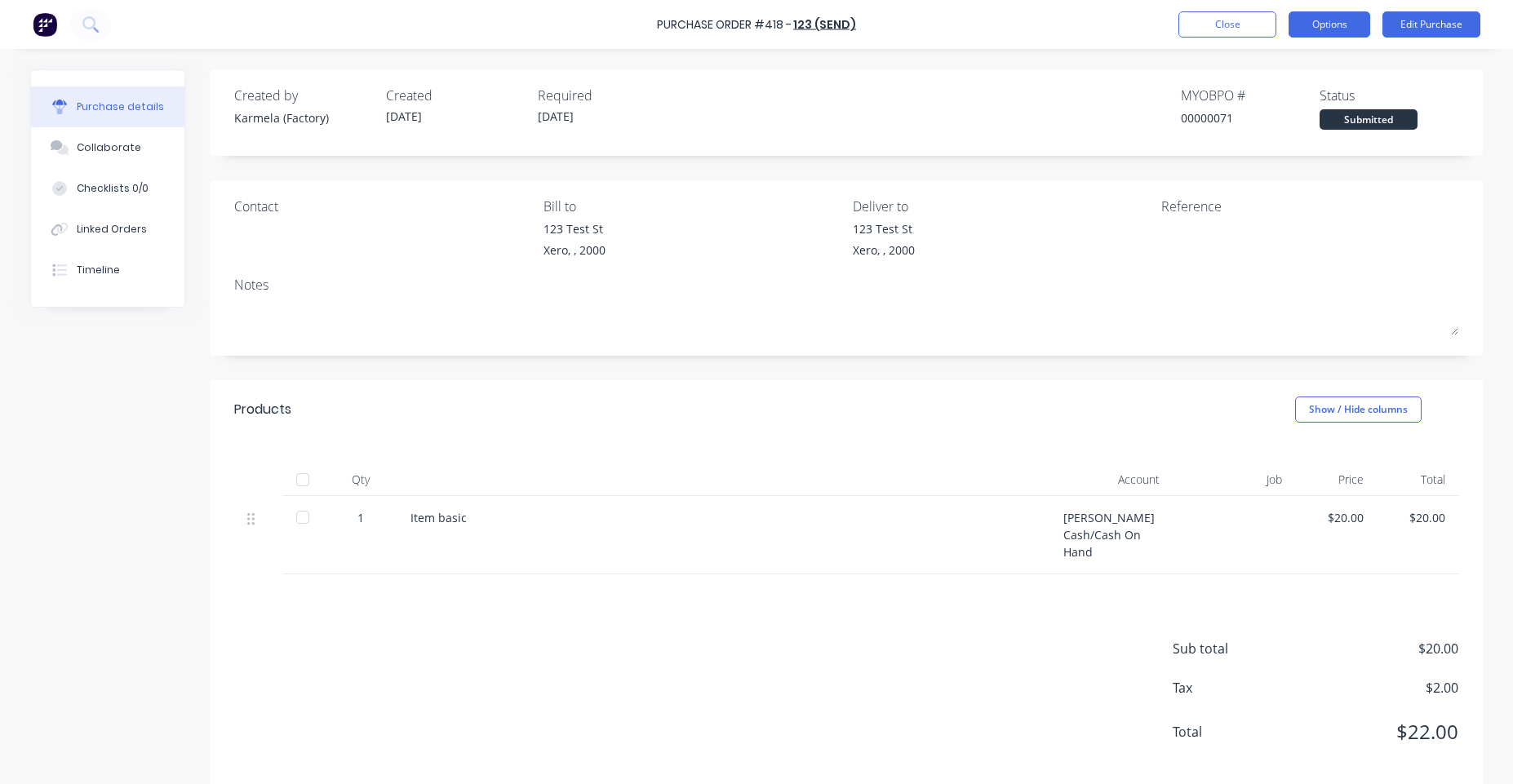
click at [1337, 19] on button "Options" at bounding box center [1329, 25] width 81 height 26
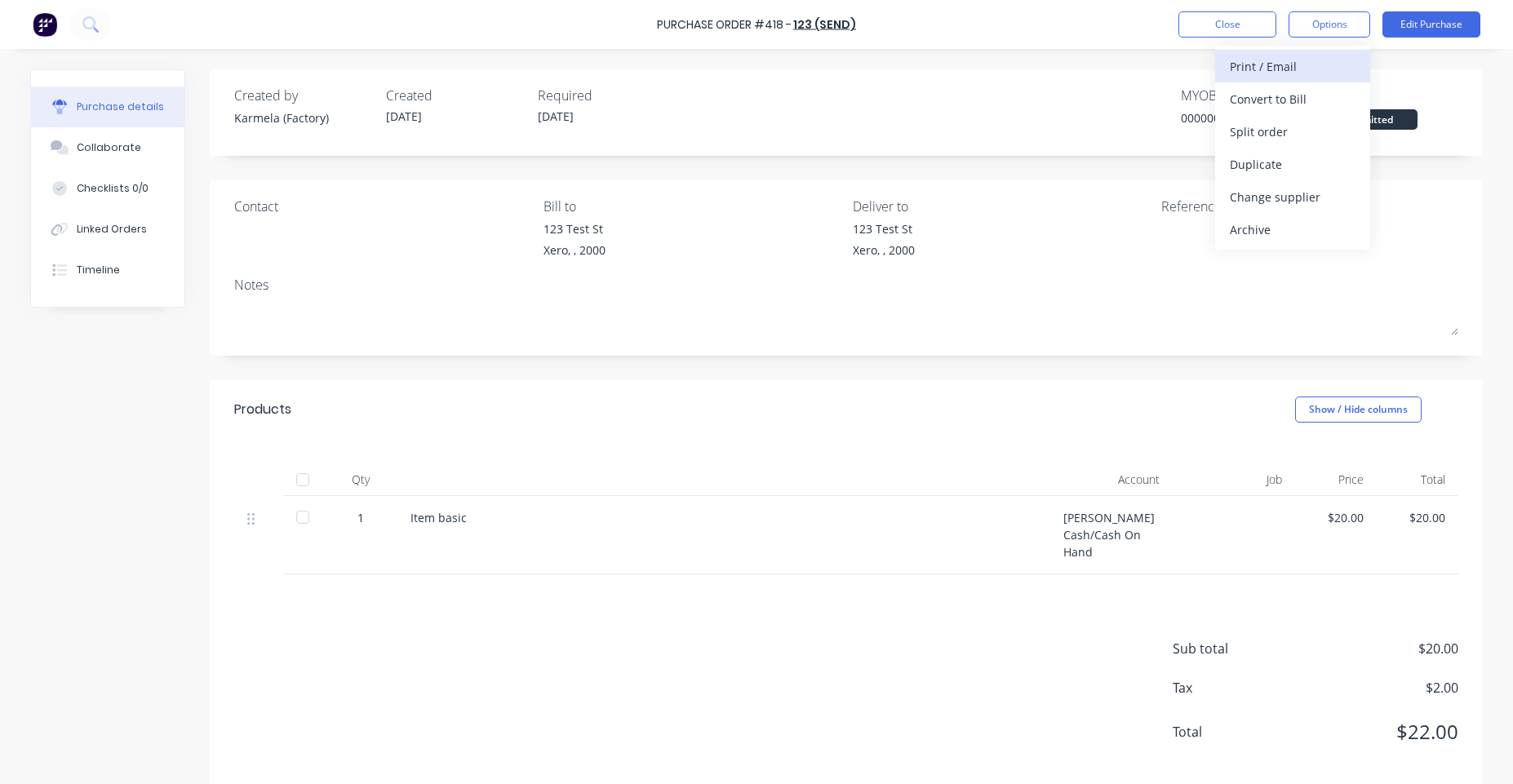
click at [1260, 71] on div "Print / Email" at bounding box center [1292, 66] width 126 height 24
click at [1272, 104] on div "With pricing" at bounding box center [1292, 98] width 126 height 24
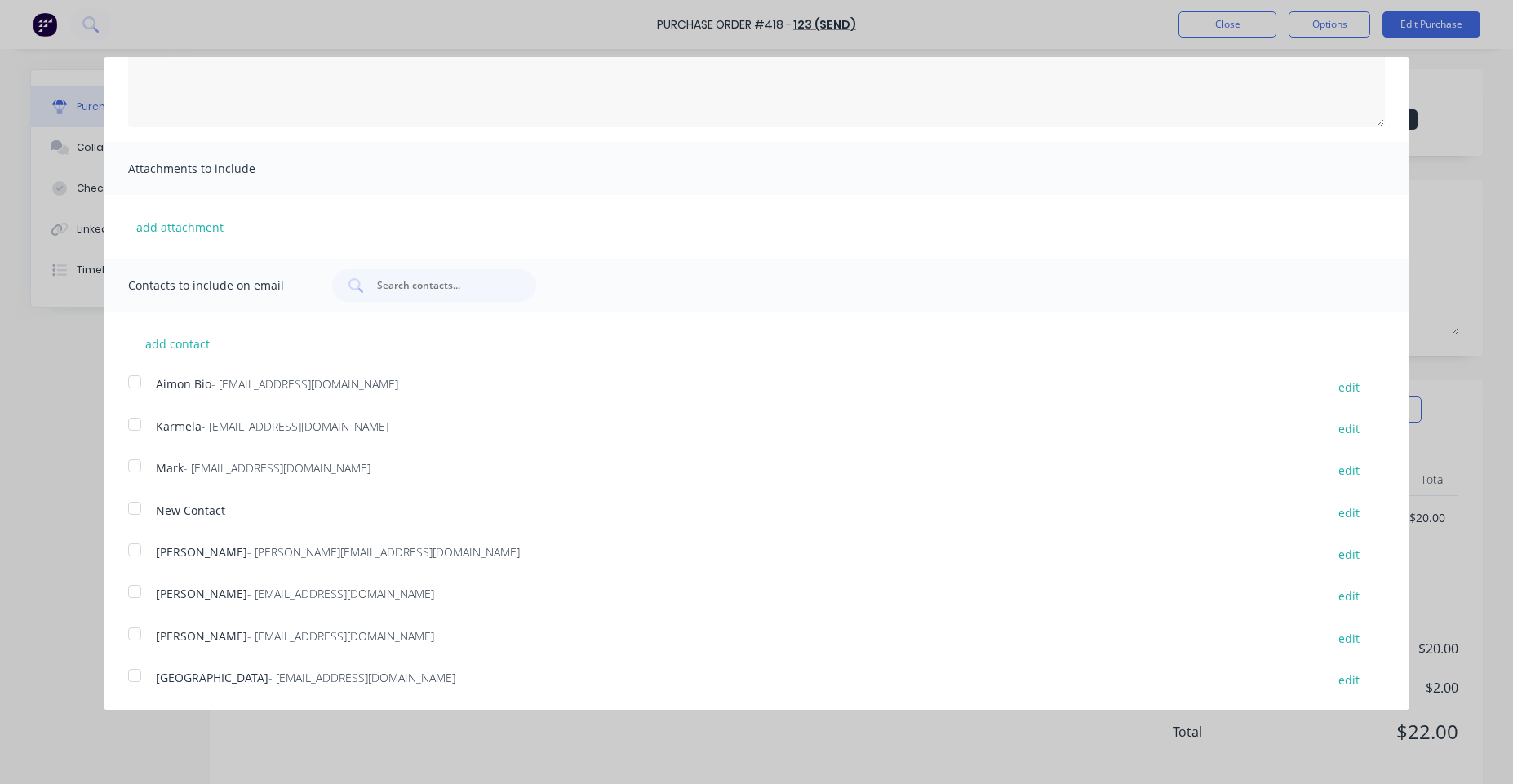
scroll to position [214, 0]
click at [121, 594] on div at bounding box center [134, 590] width 33 height 33
drag, startPoint x: 142, startPoint y: 634, endPoint x: 150, endPoint y: 632, distance: 8.2
click at [144, 634] on div at bounding box center [134, 633] width 33 height 33
click at [140, 665] on div at bounding box center [134, 674] width 33 height 33
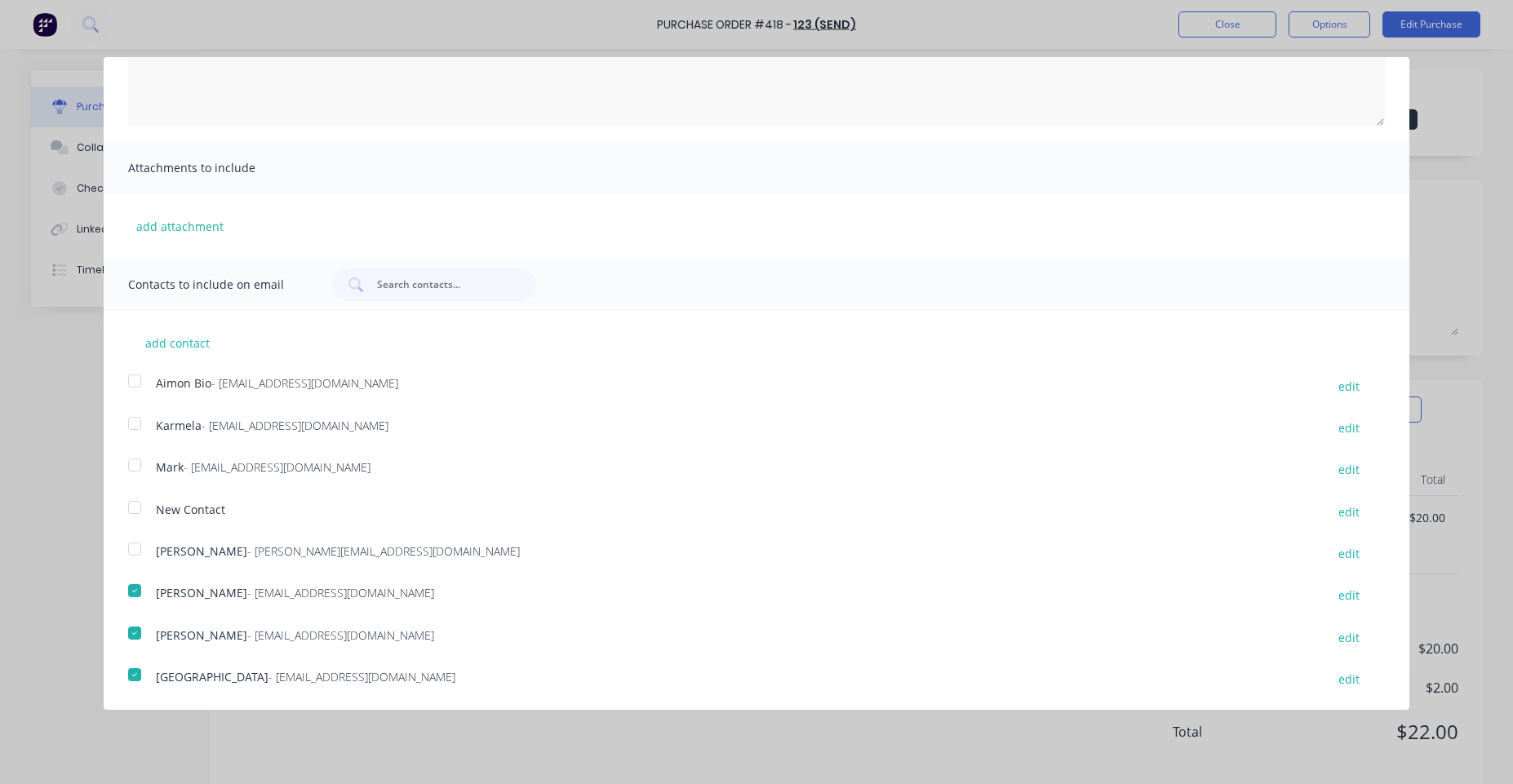
click at [144, 547] on div at bounding box center [134, 549] width 33 height 33
click at [188, 336] on button "add contact" at bounding box center [178, 343] width 98 height 25
select select "AU"
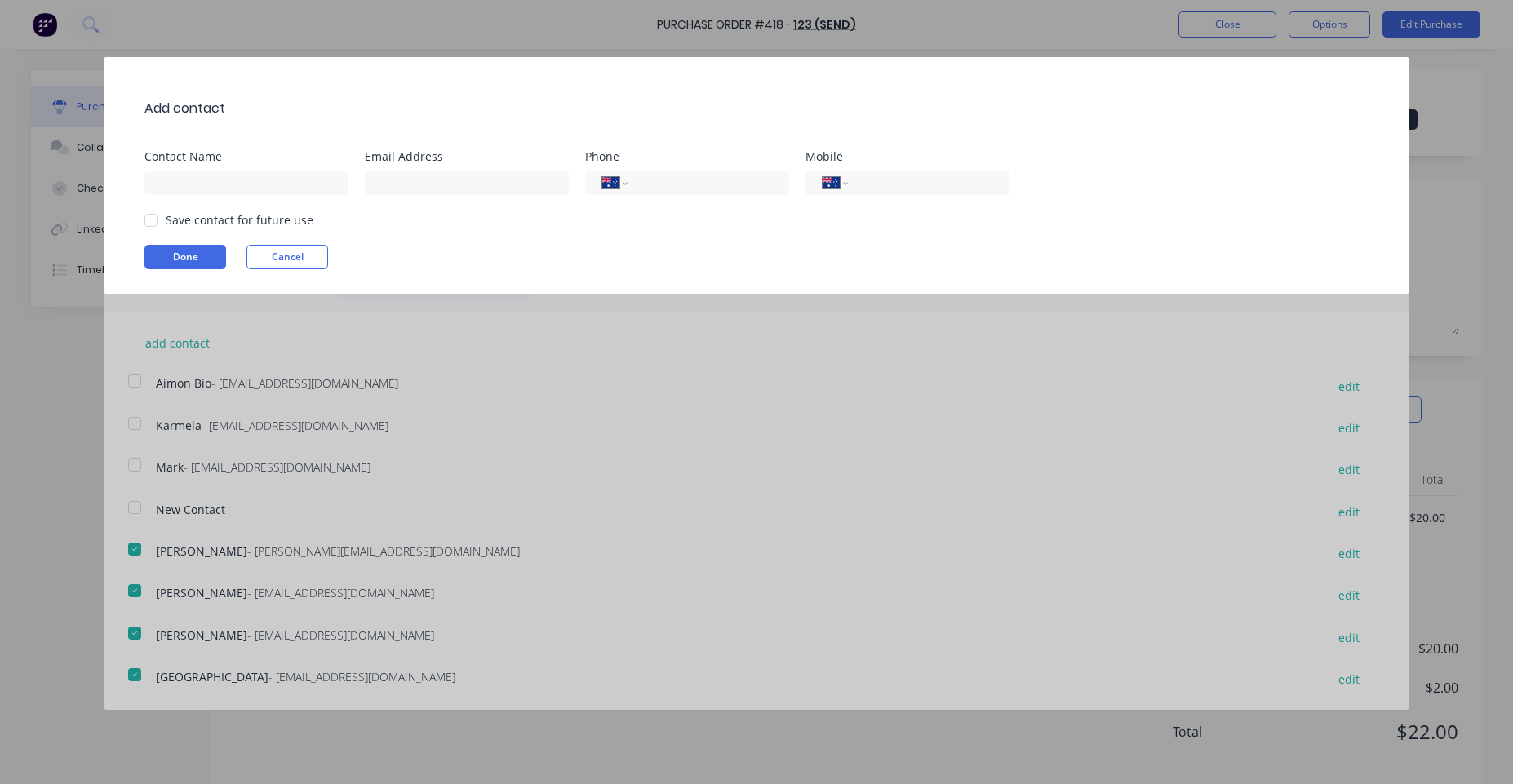
click at [265, 270] on div "Add contact Contact Name Email Address Phone International [GEOGRAPHIC_DATA] [G…" at bounding box center [756, 175] width 1305 height 236
drag, startPoint x: 232, startPoint y: 261, endPoint x: 301, endPoint y: 248, distance: 70.2
click at [257, 255] on div "Done Cancel" at bounding box center [765, 257] width 1240 height 25
click at [303, 248] on button "Cancel" at bounding box center [287, 257] width 81 height 25
